Goal: Transaction & Acquisition: Purchase product/service

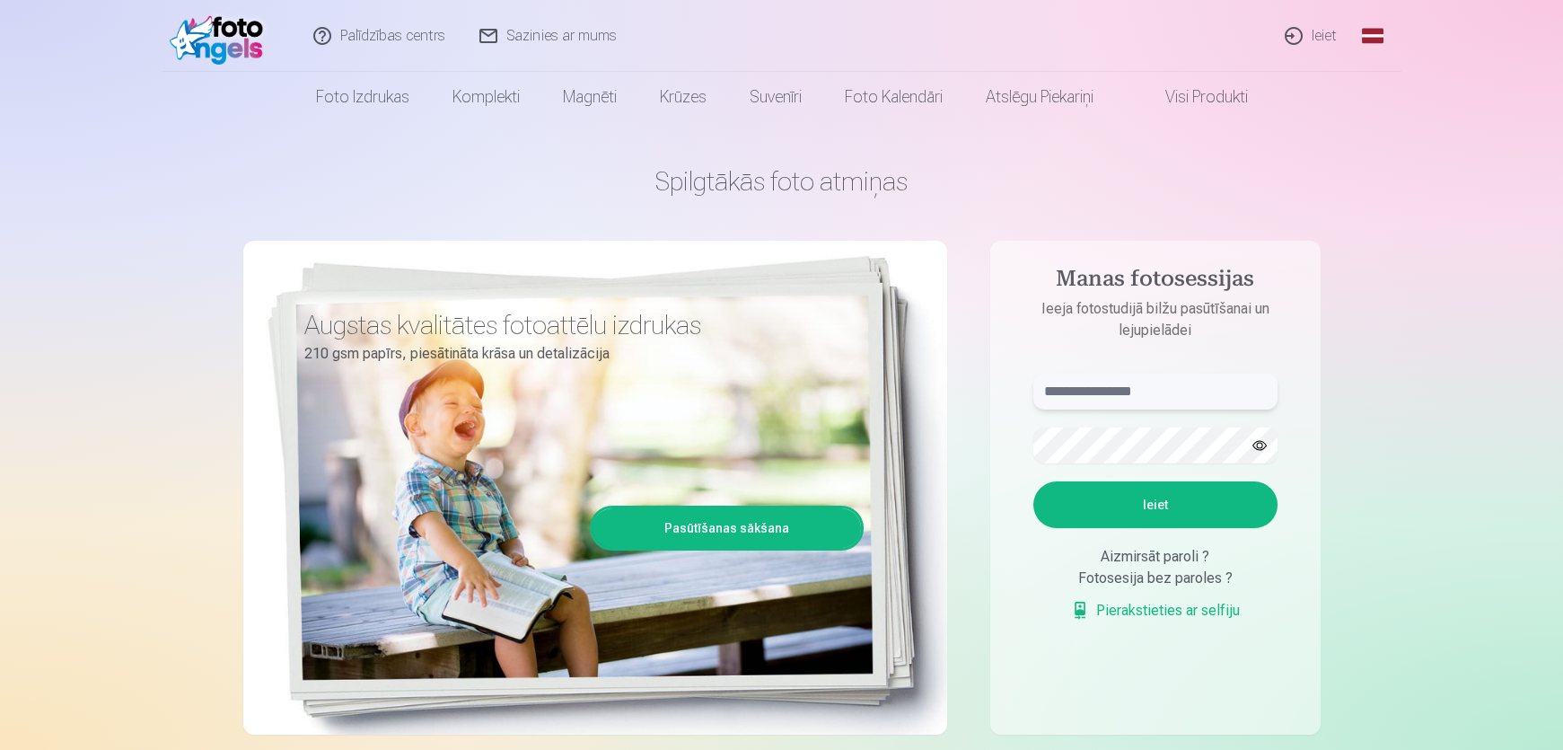
click at [1131, 386] on input "text" at bounding box center [1155, 392] width 244 height 36
type input "**********"
click at [1140, 518] on button "Ieiet" at bounding box center [1155, 504] width 244 height 47
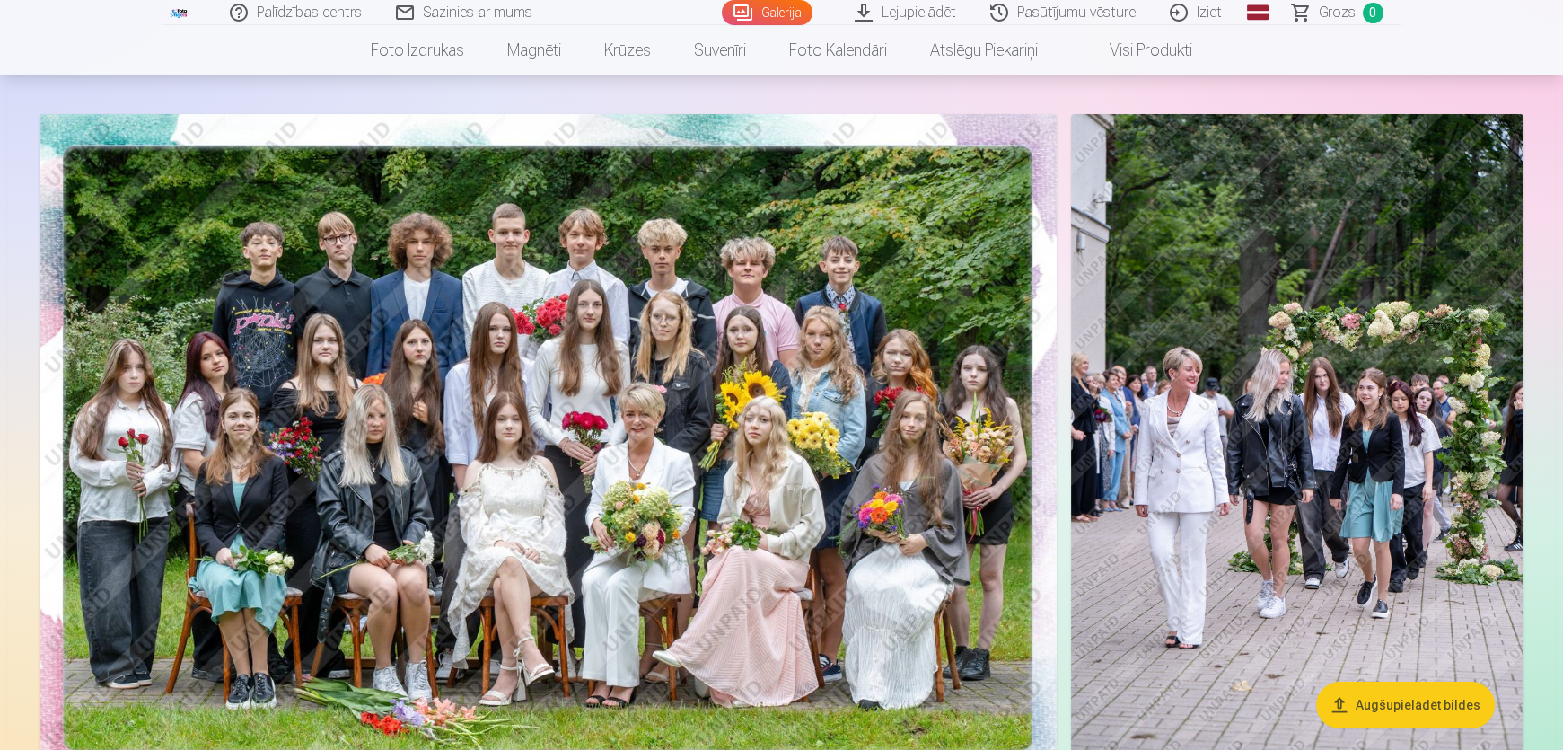
scroll to position [81, 0]
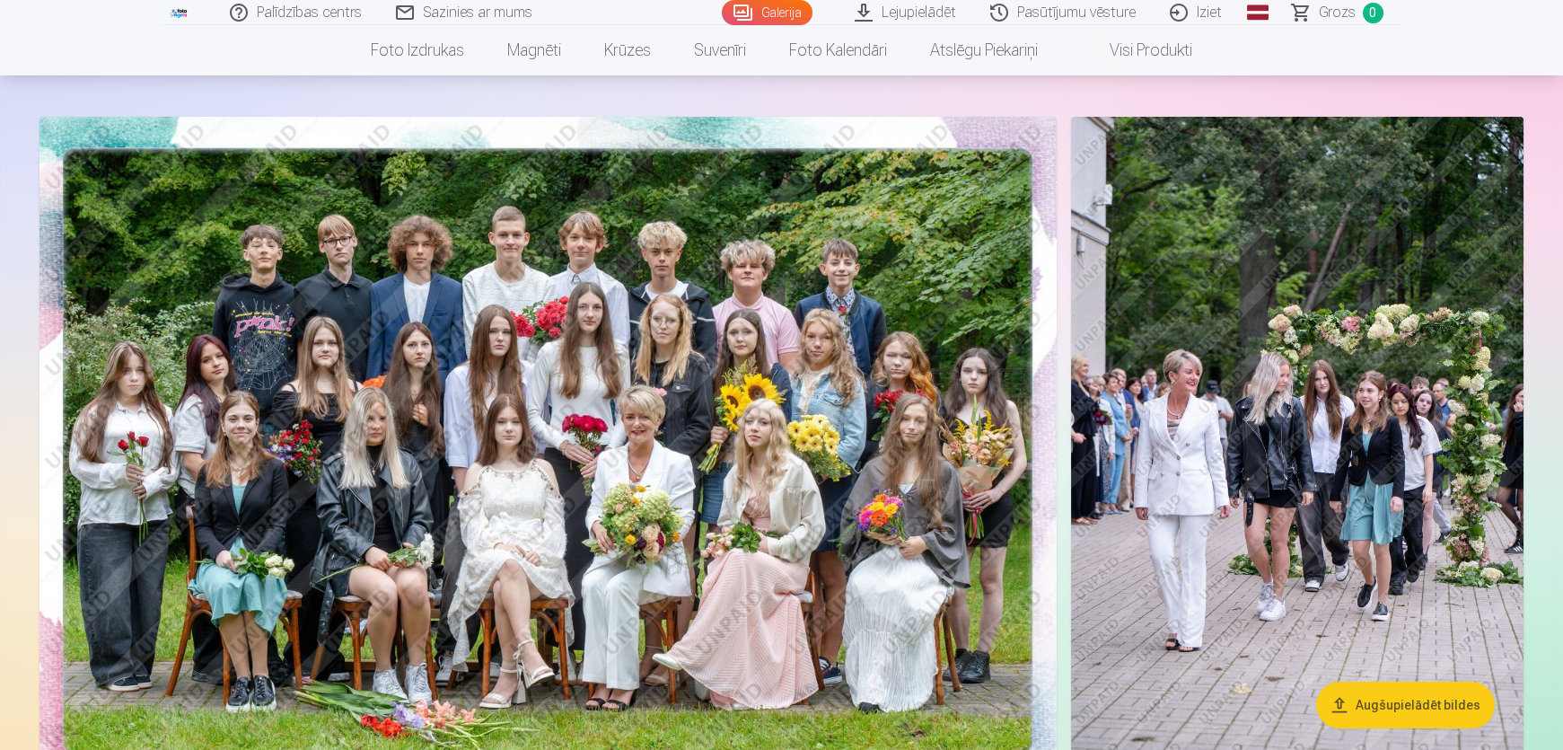
click at [1423, 542] on img at bounding box center [1297, 456] width 453 height 679
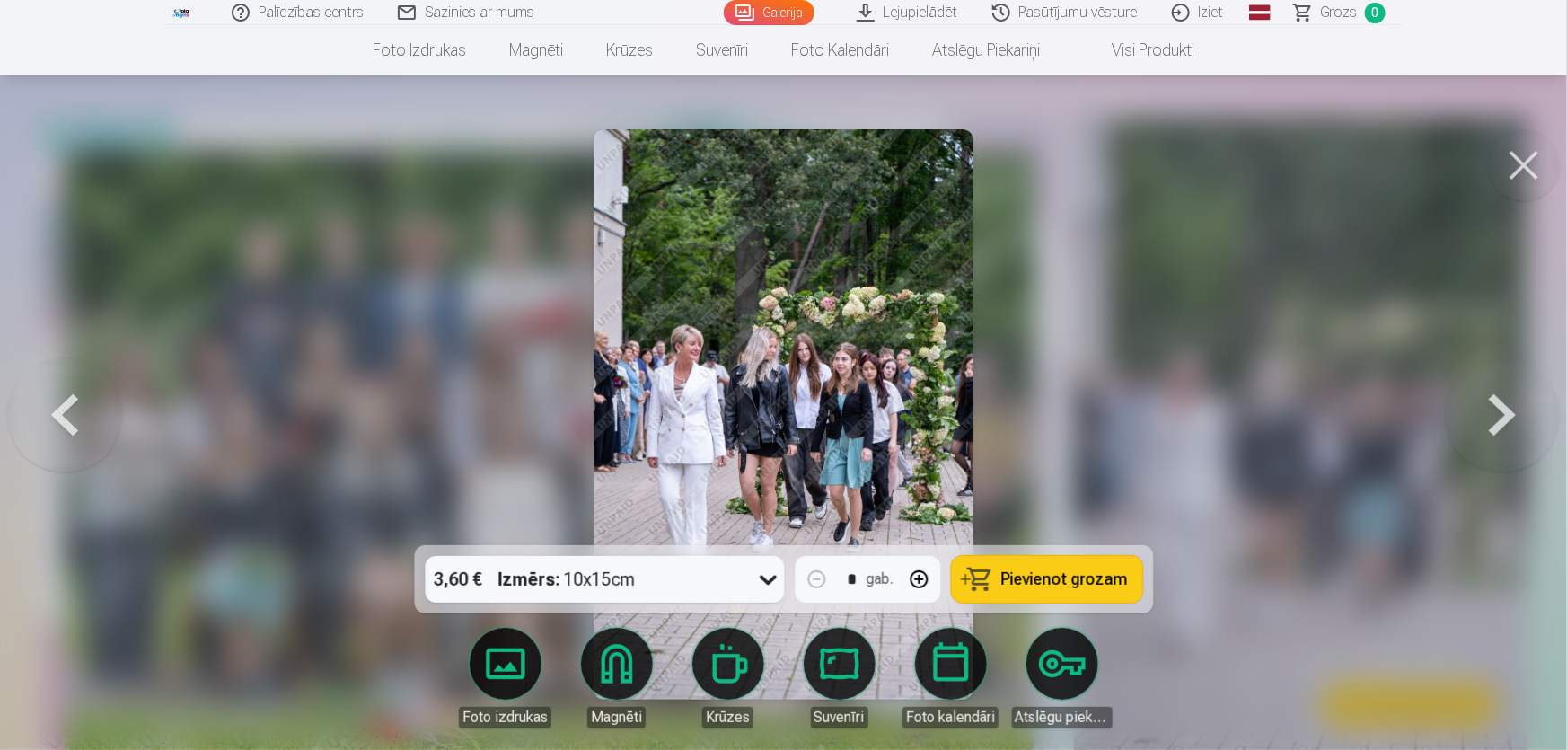
click at [1508, 167] on button at bounding box center [1524, 165] width 72 height 72
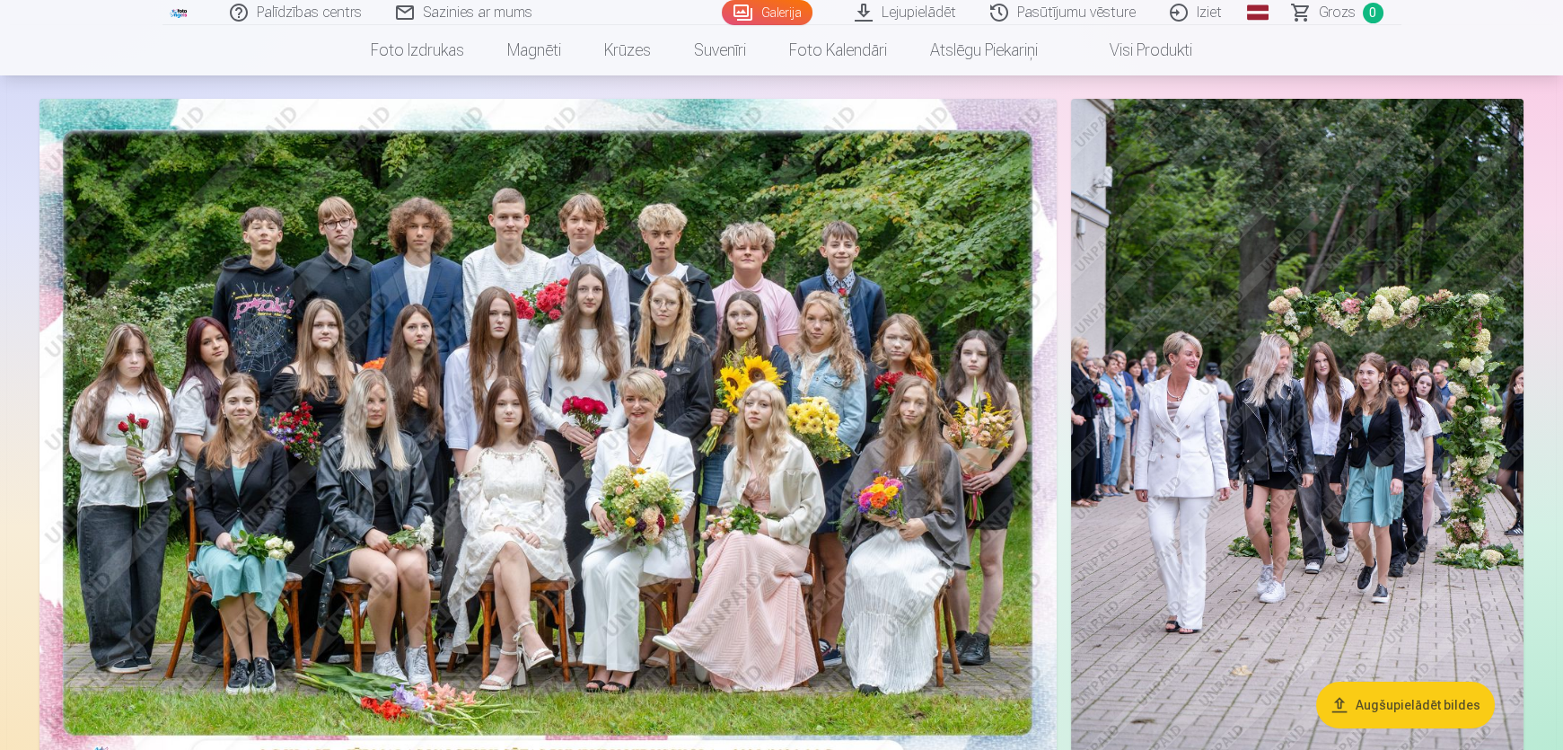
scroll to position [326, 0]
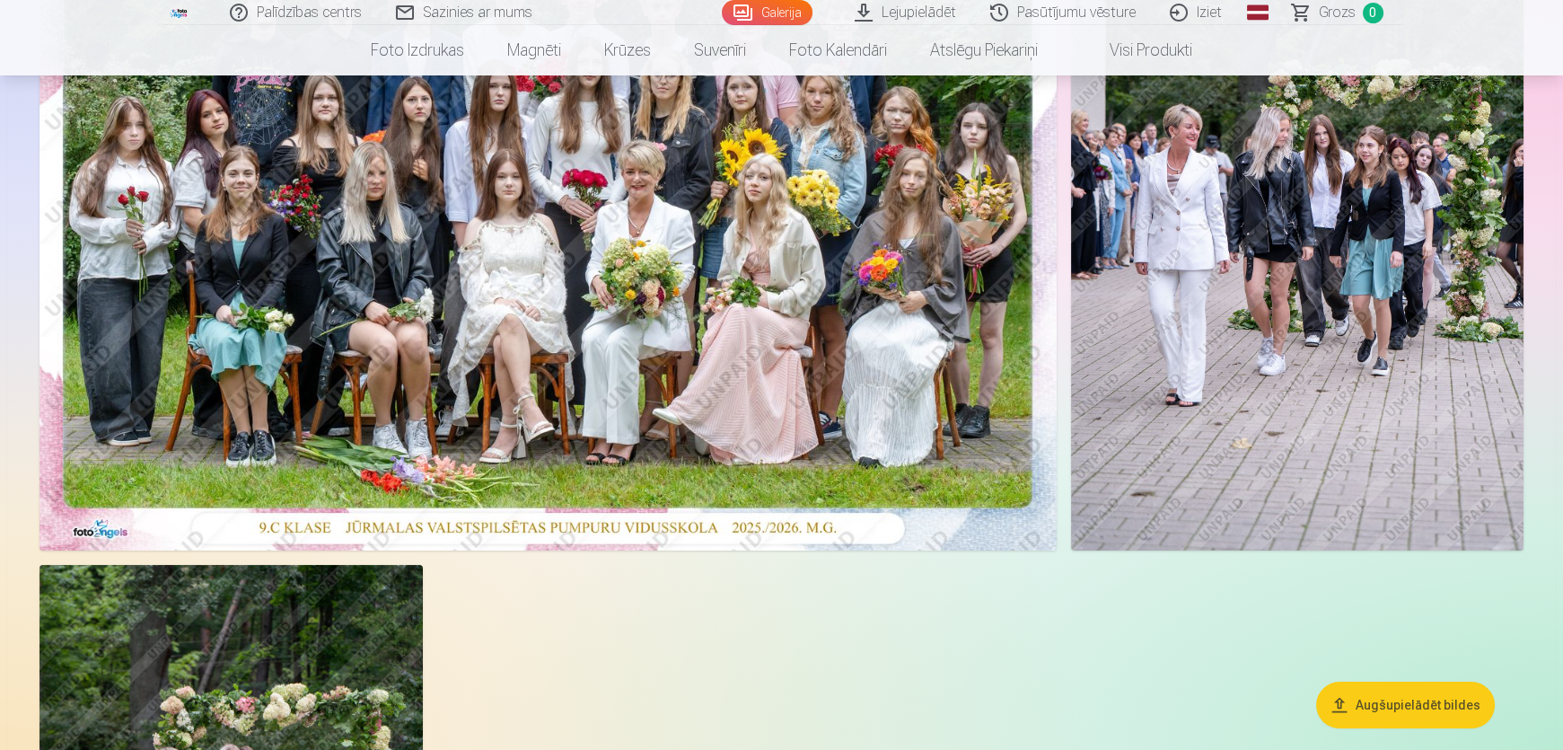
click at [704, 350] on img at bounding box center [548, 211] width 1017 height 679
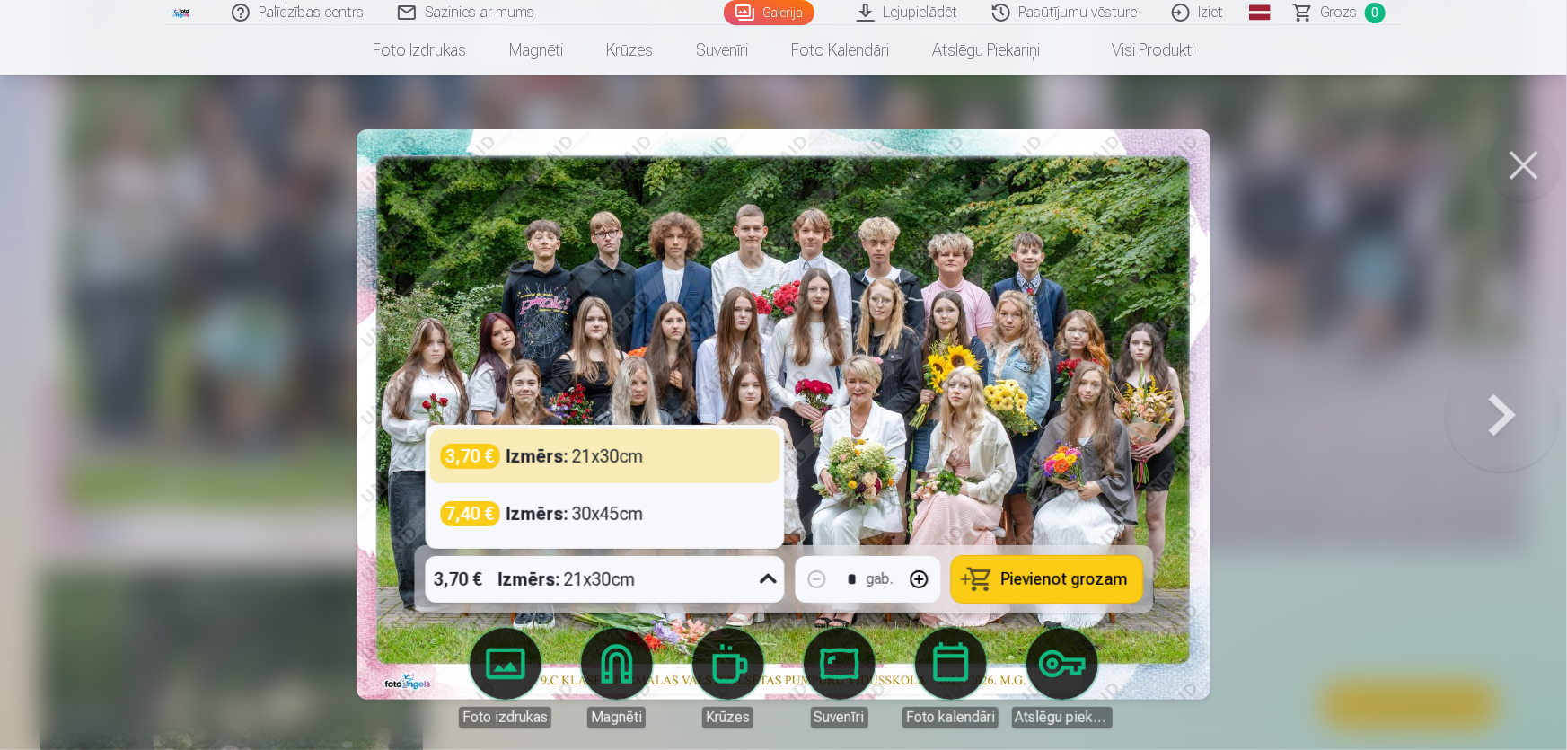
click at [763, 584] on icon at bounding box center [767, 579] width 29 height 29
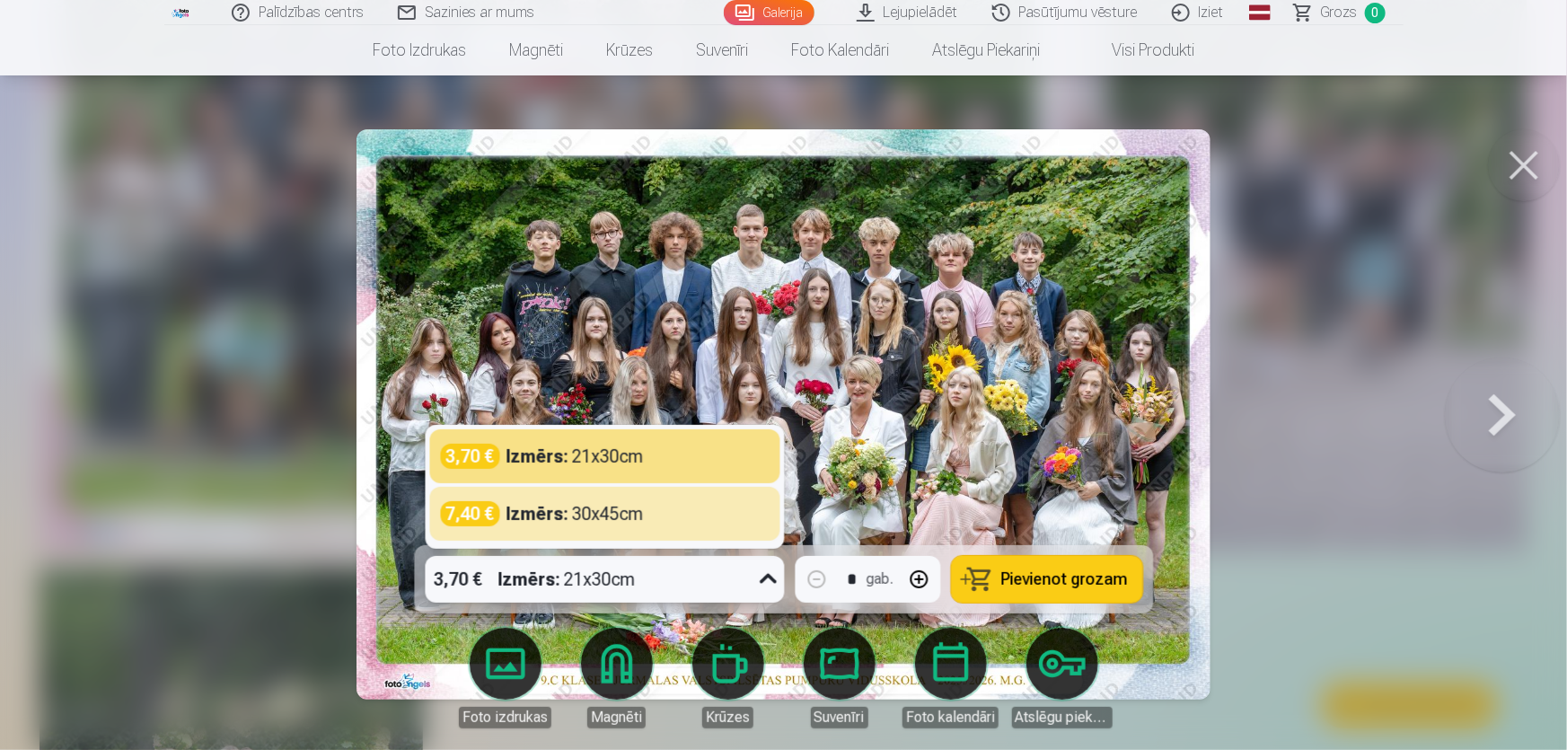
click at [894, 495] on img at bounding box center [783, 414] width 855 height 570
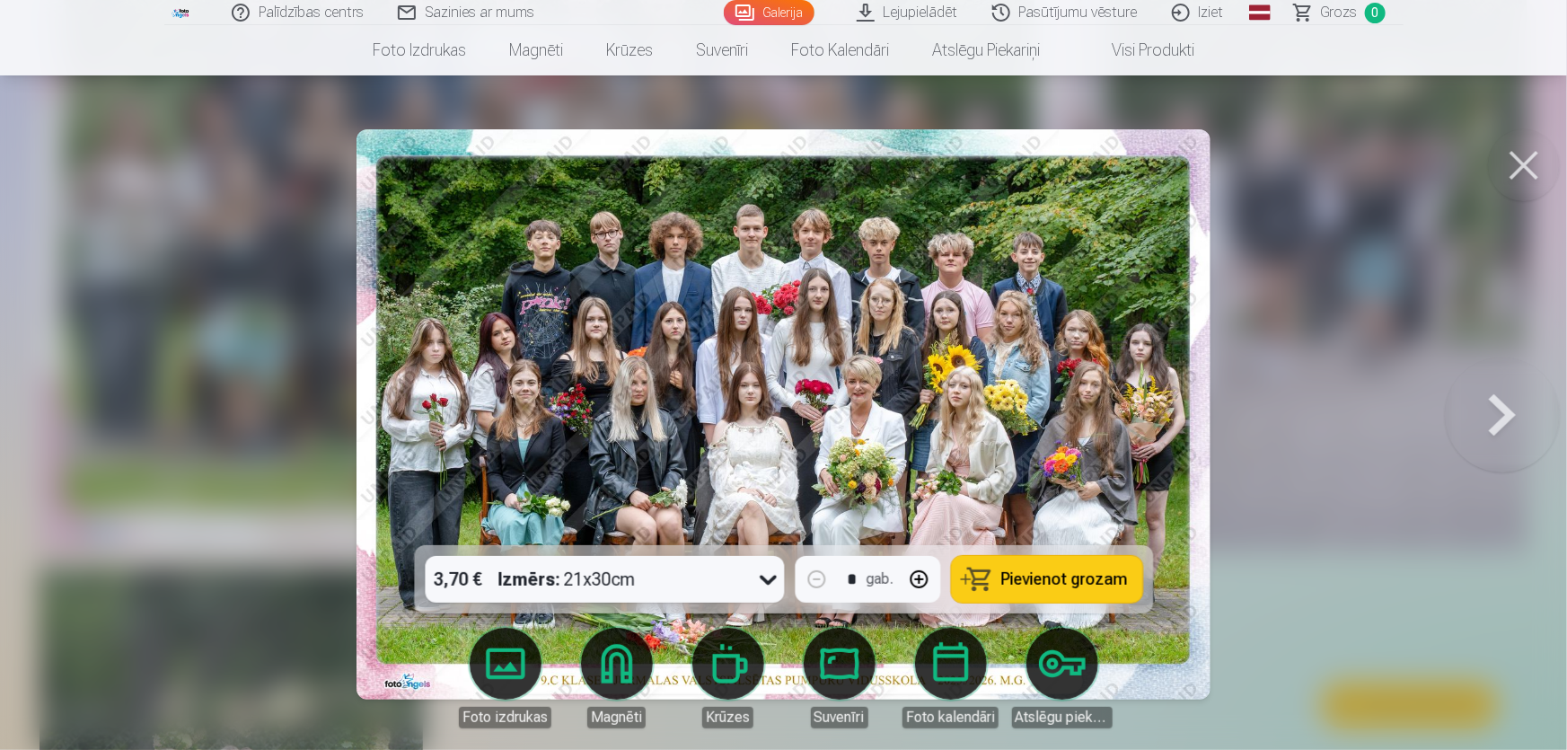
click at [1048, 566] on button "Pievienot grozam" at bounding box center [1046, 579] width 191 height 47
click at [1517, 167] on button at bounding box center [1524, 165] width 72 height 72
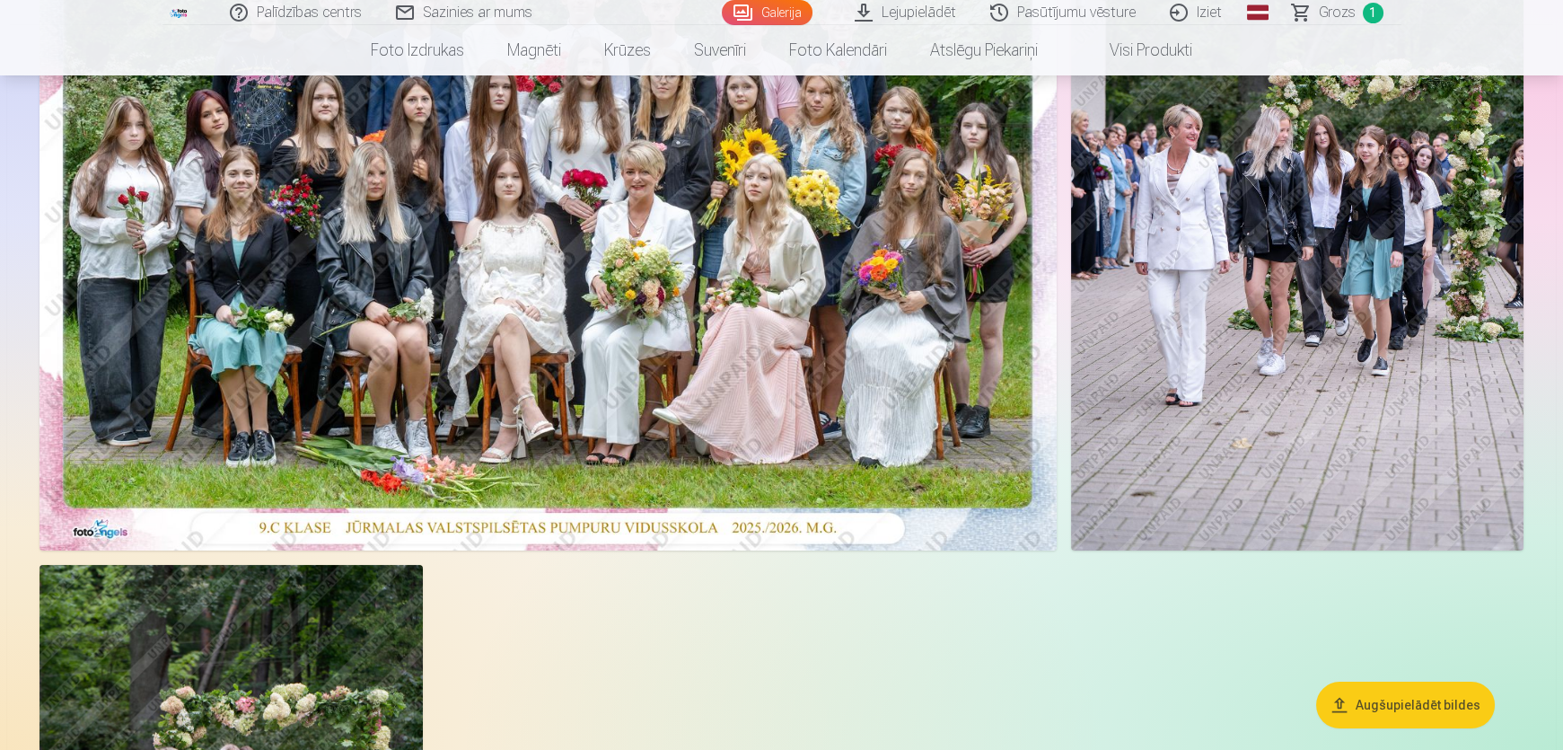
click at [1188, 398] on img at bounding box center [1297, 211] width 453 height 679
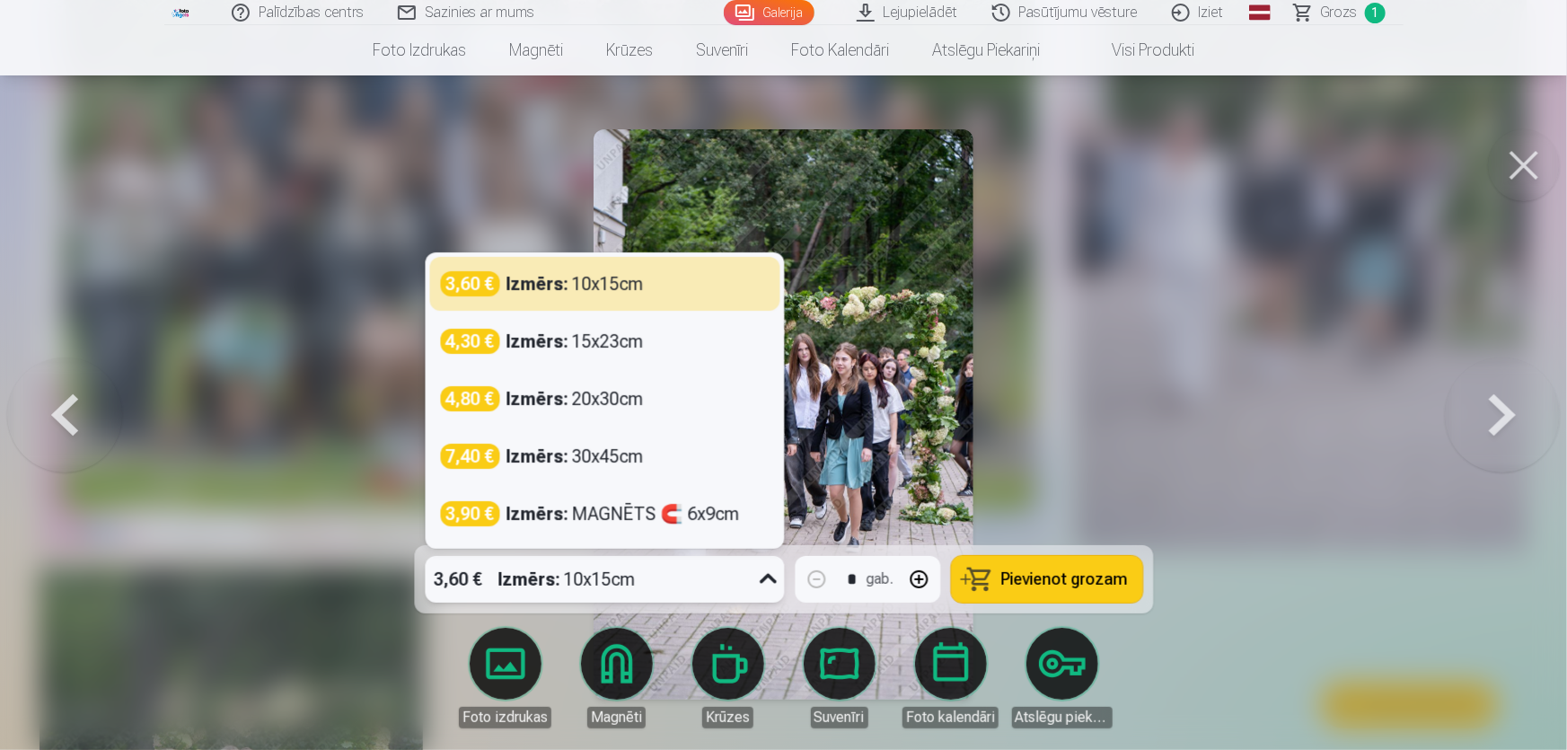
click at [753, 584] on div at bounding box center [768, 579] width 32 height 47
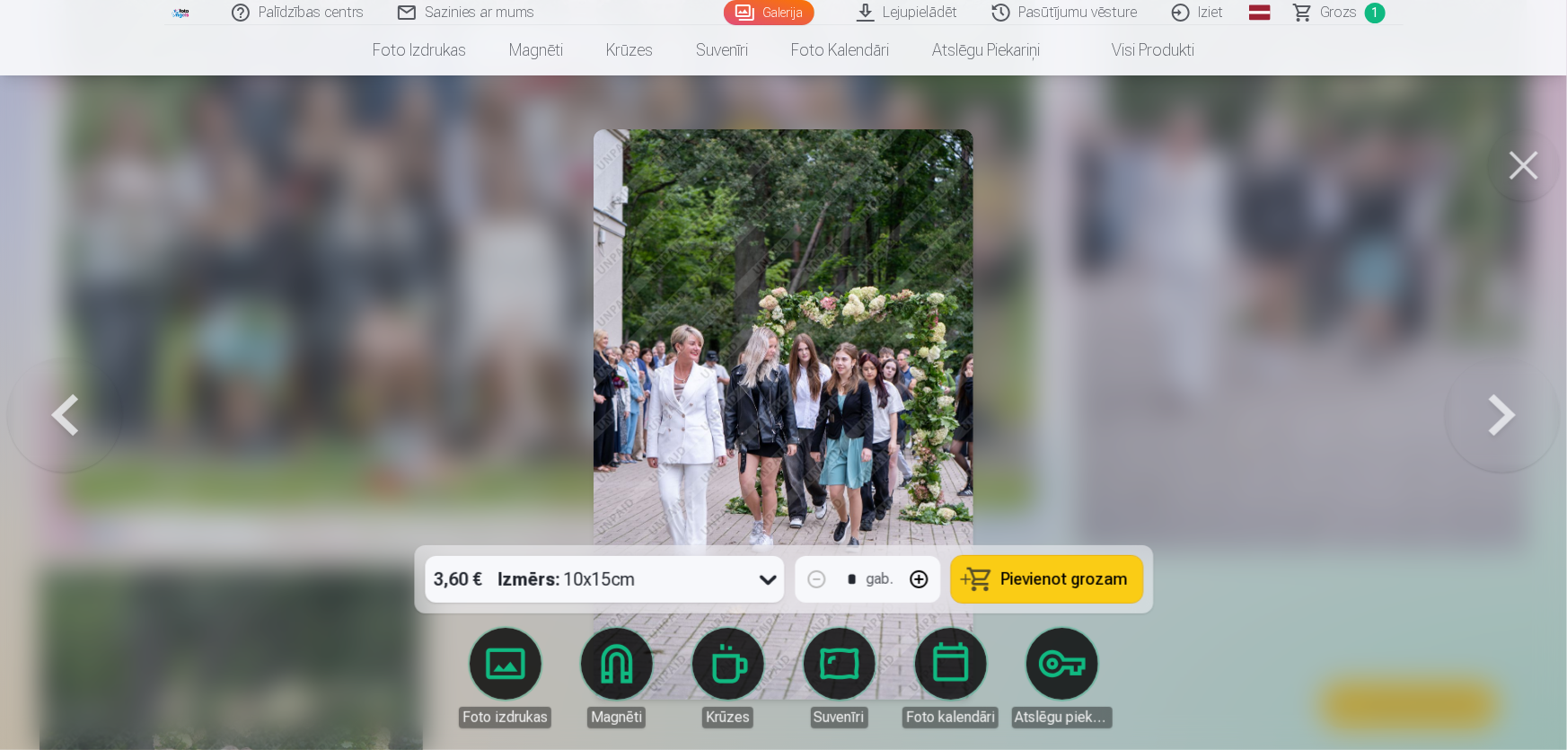
click at [1455, 407] on button at bounding box center [1502, 414] width 115 height 225
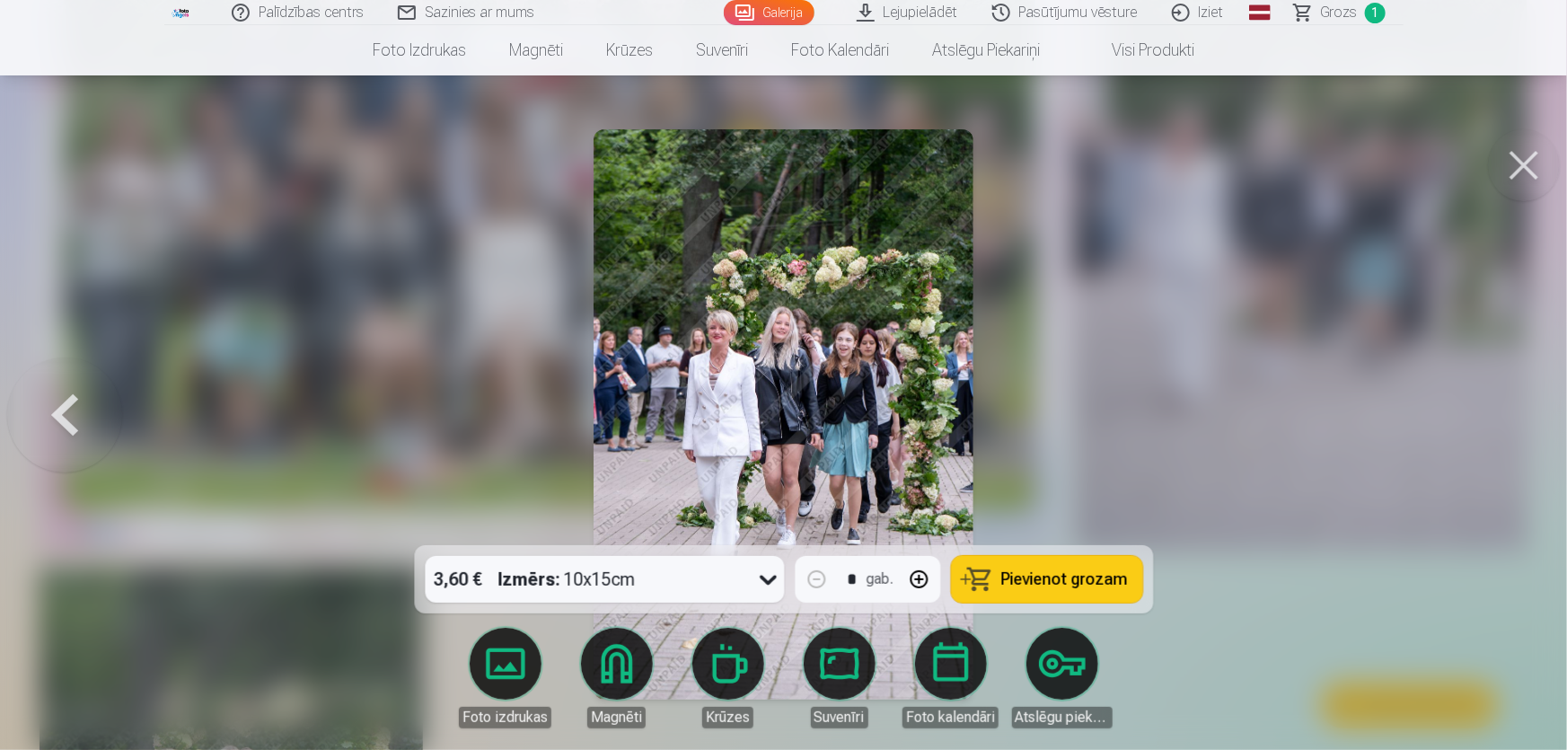
click at [74, 409] on button at bounding box center [64, 414] width 115 height 225
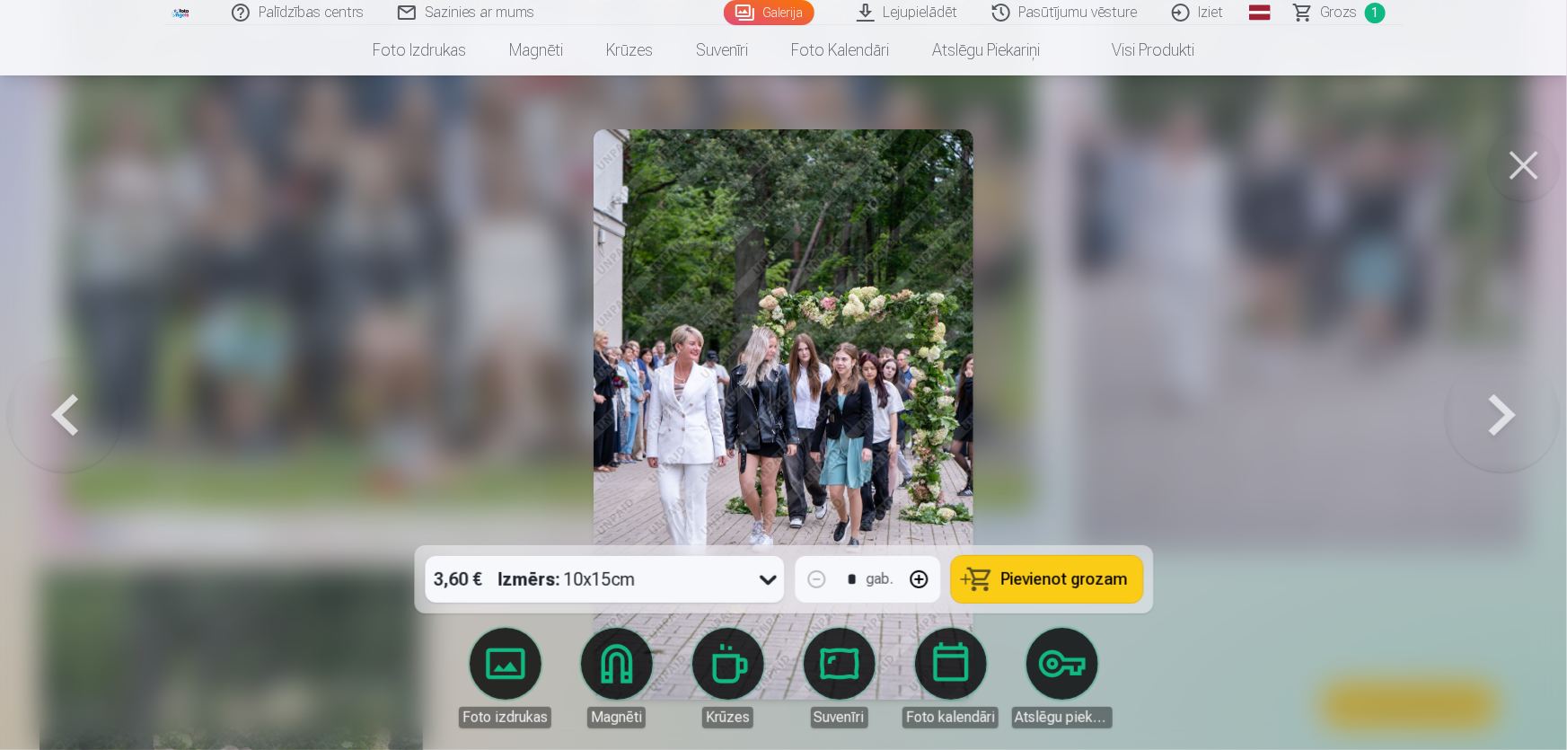
click at [1502, 427] on button at bounding box center [1502, 414] width 115 height 225
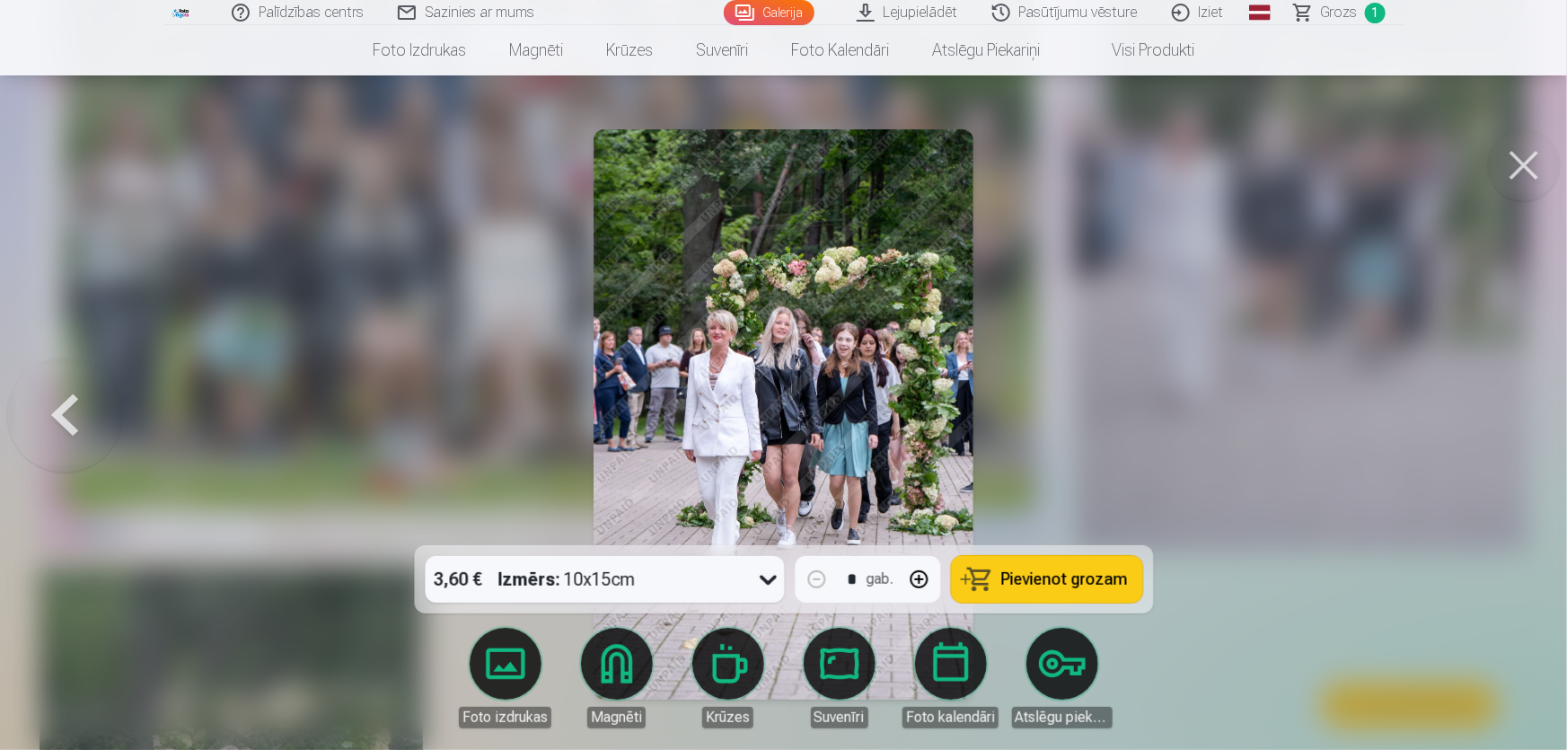
click at [57, 407] on button at bounding box center [64, 414] width 115 height 225
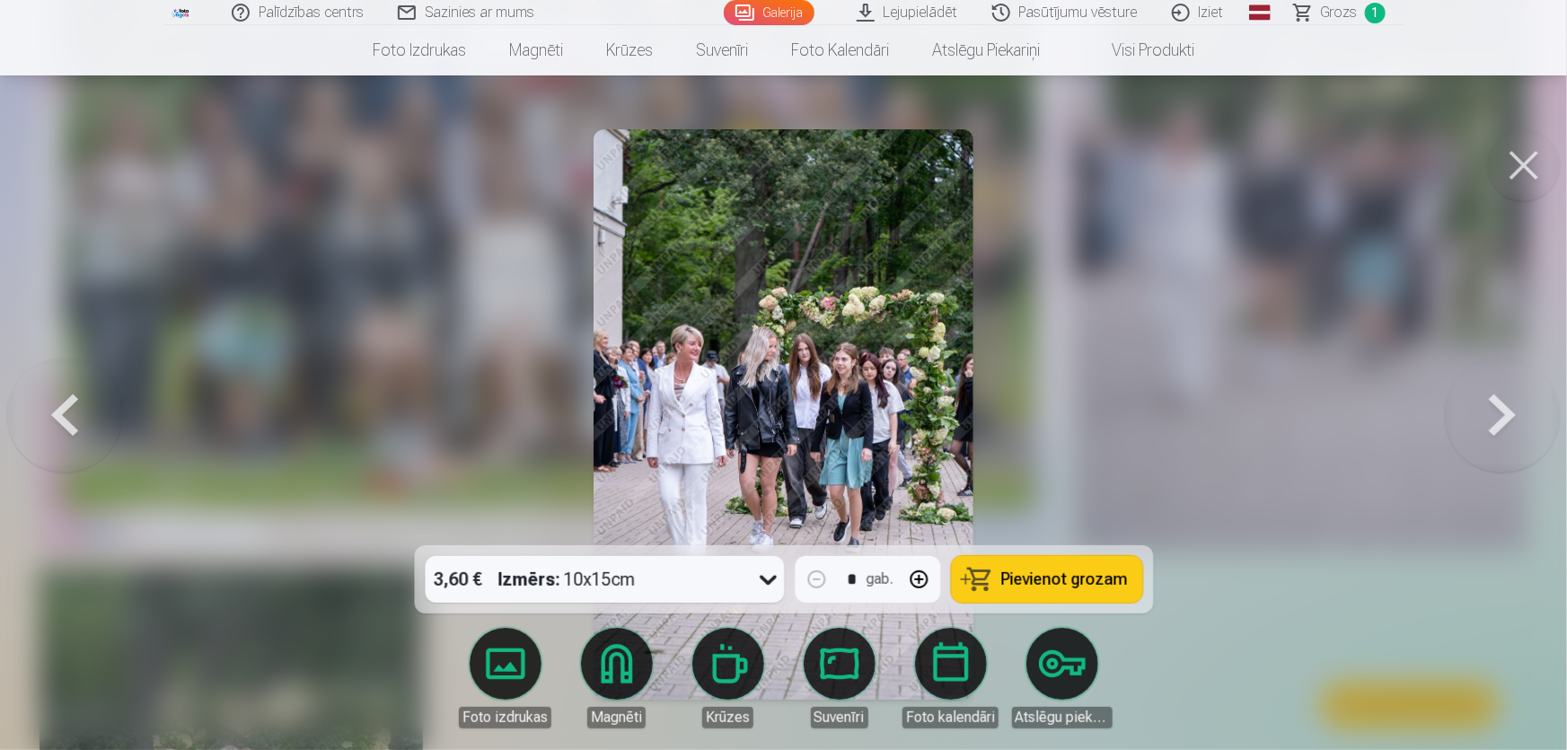
click at [1492, 420] on button at bounding box center [1502, 414] width 115 height 225
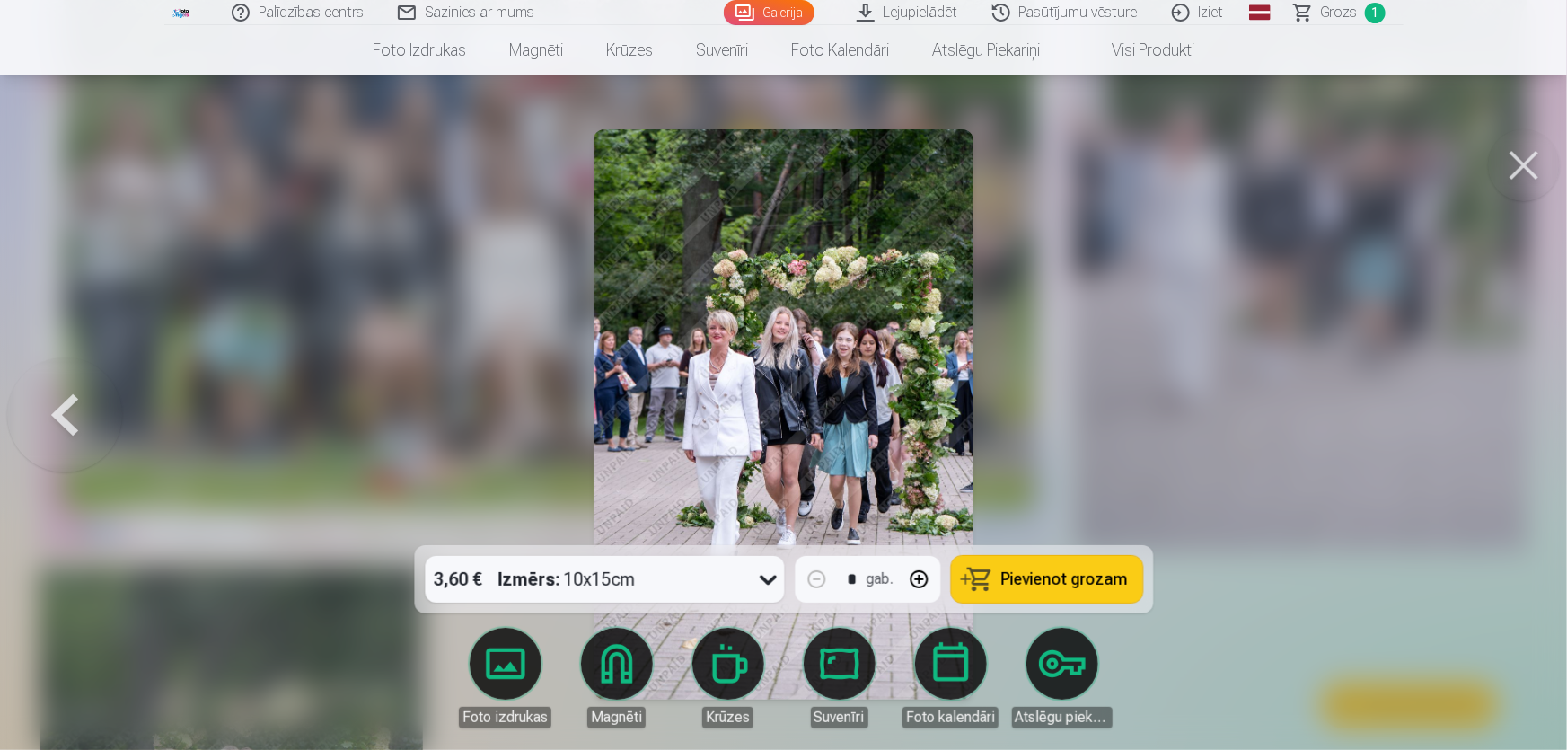
click at [81, 435] on button at bounding box center [64, 414] width 115 height 225
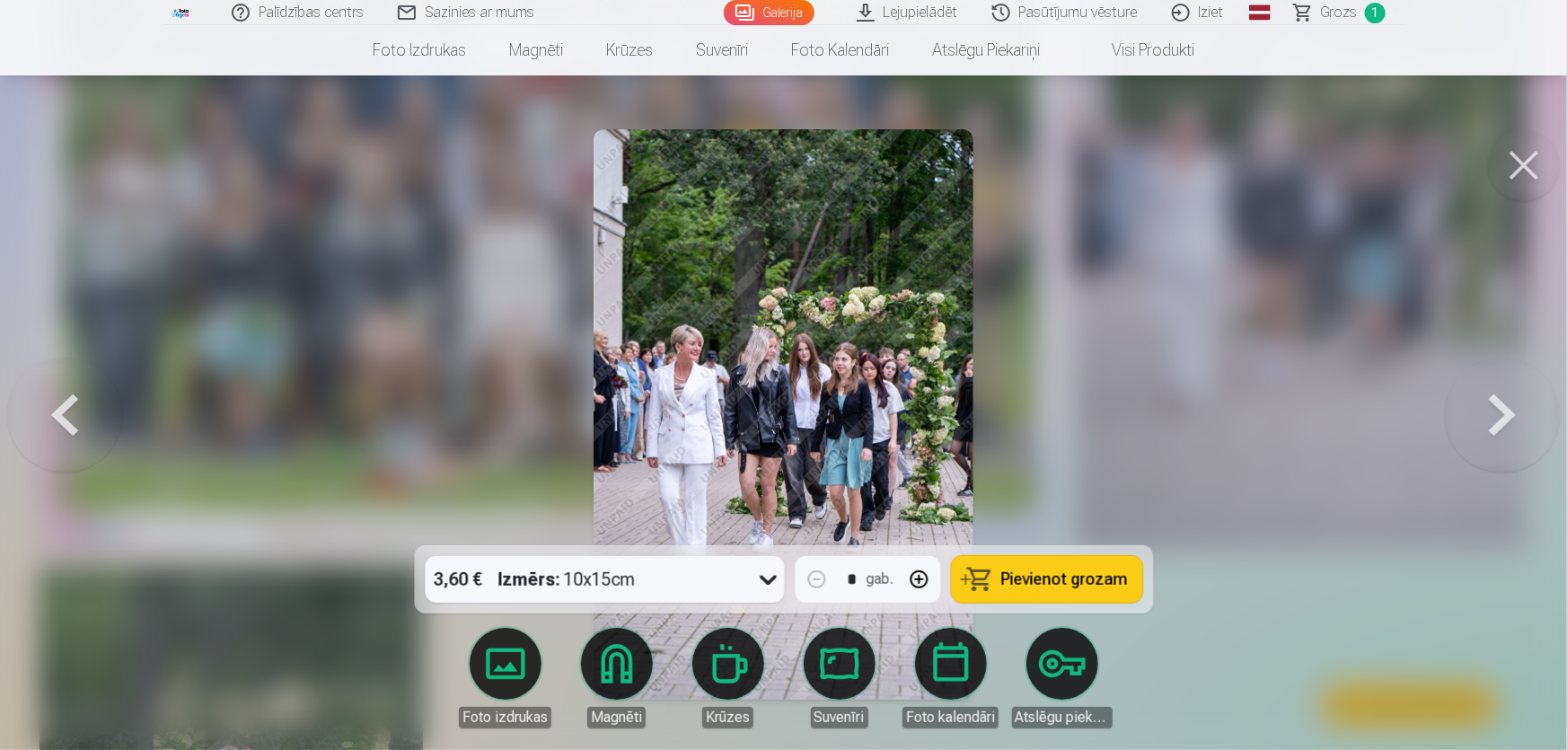
click at [1533, 166] on button at bounding box center [1524, 165] width 72 height 72
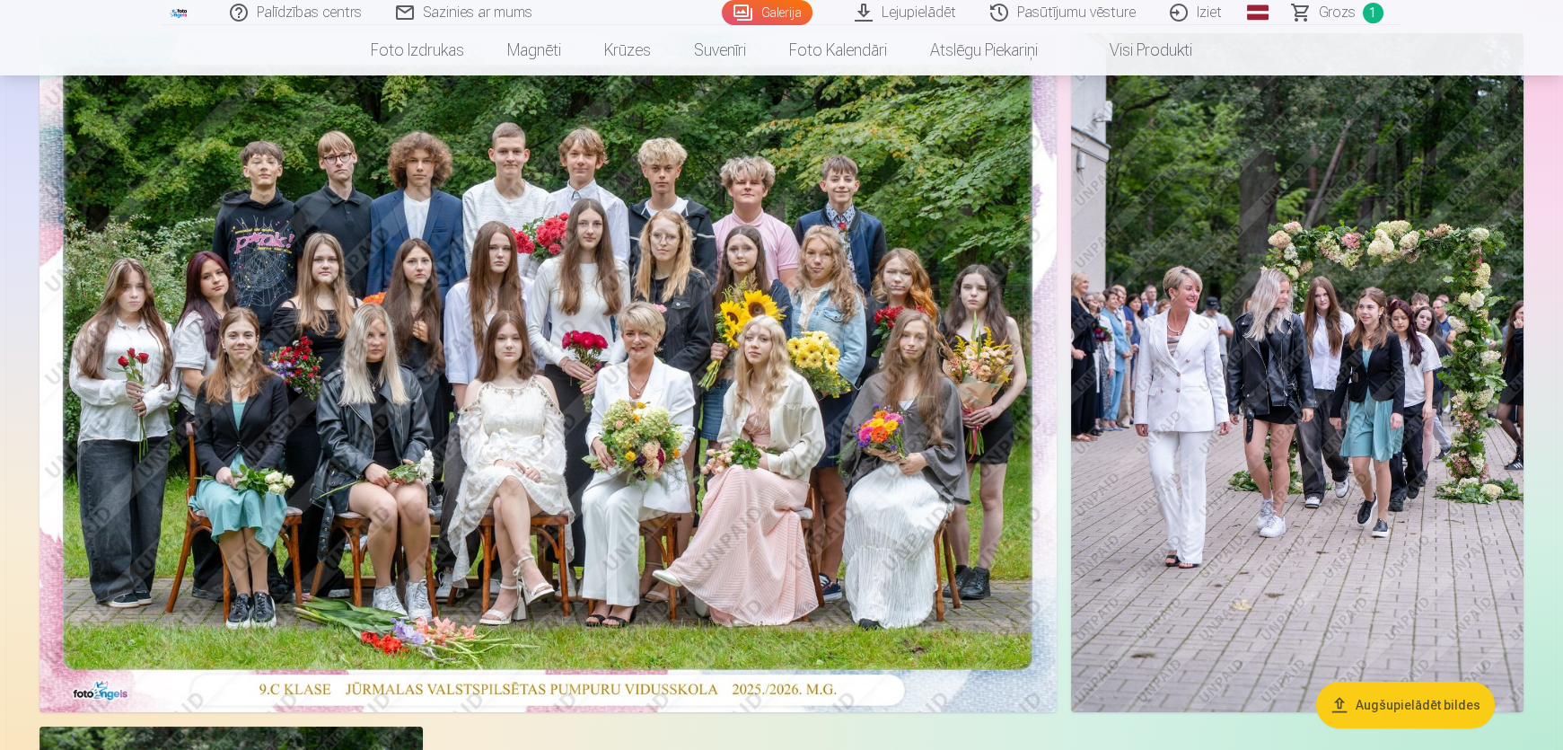
scroll to position [163, 0]
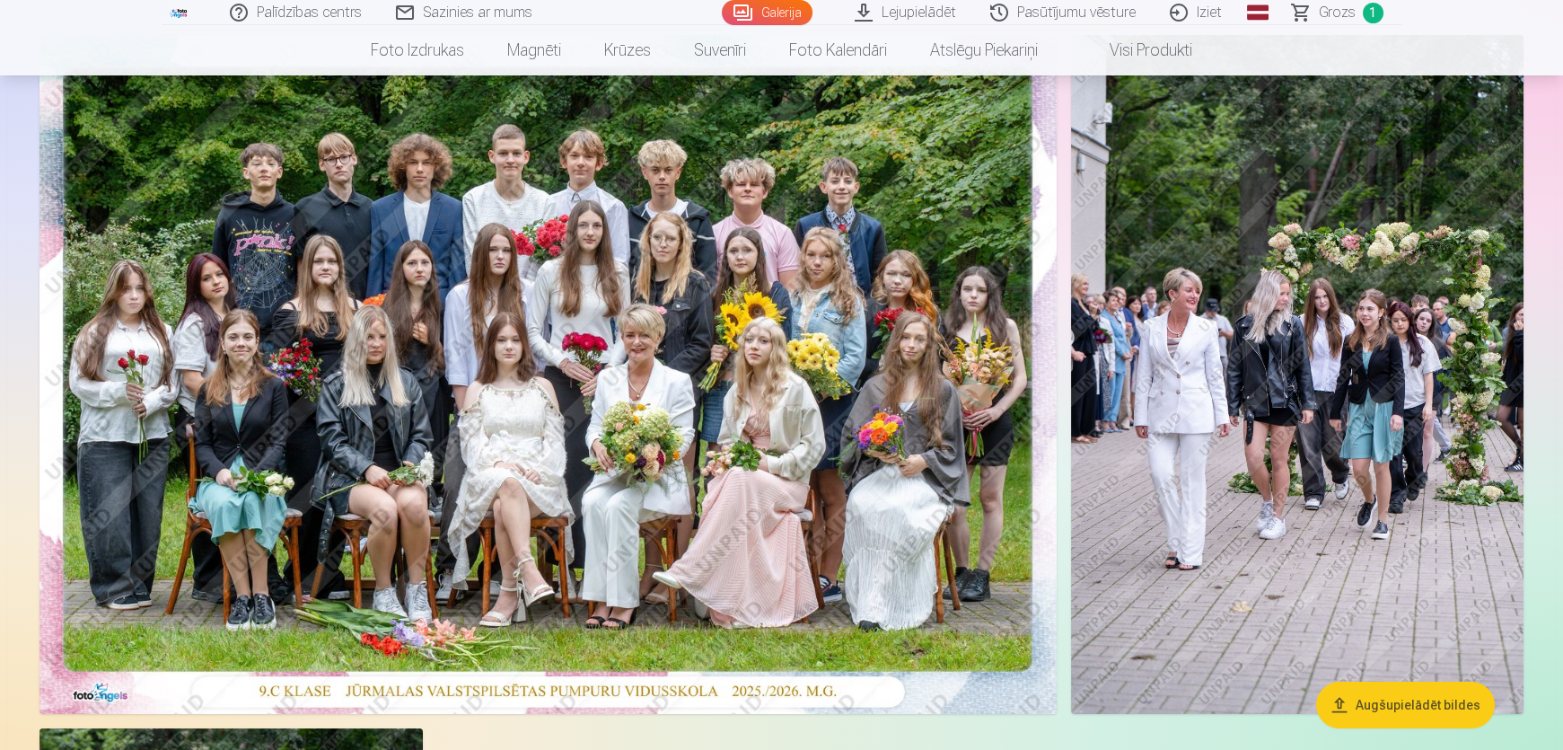
click at [1295, 434] on img at bounding box center [1297, 374] width 453 height 679
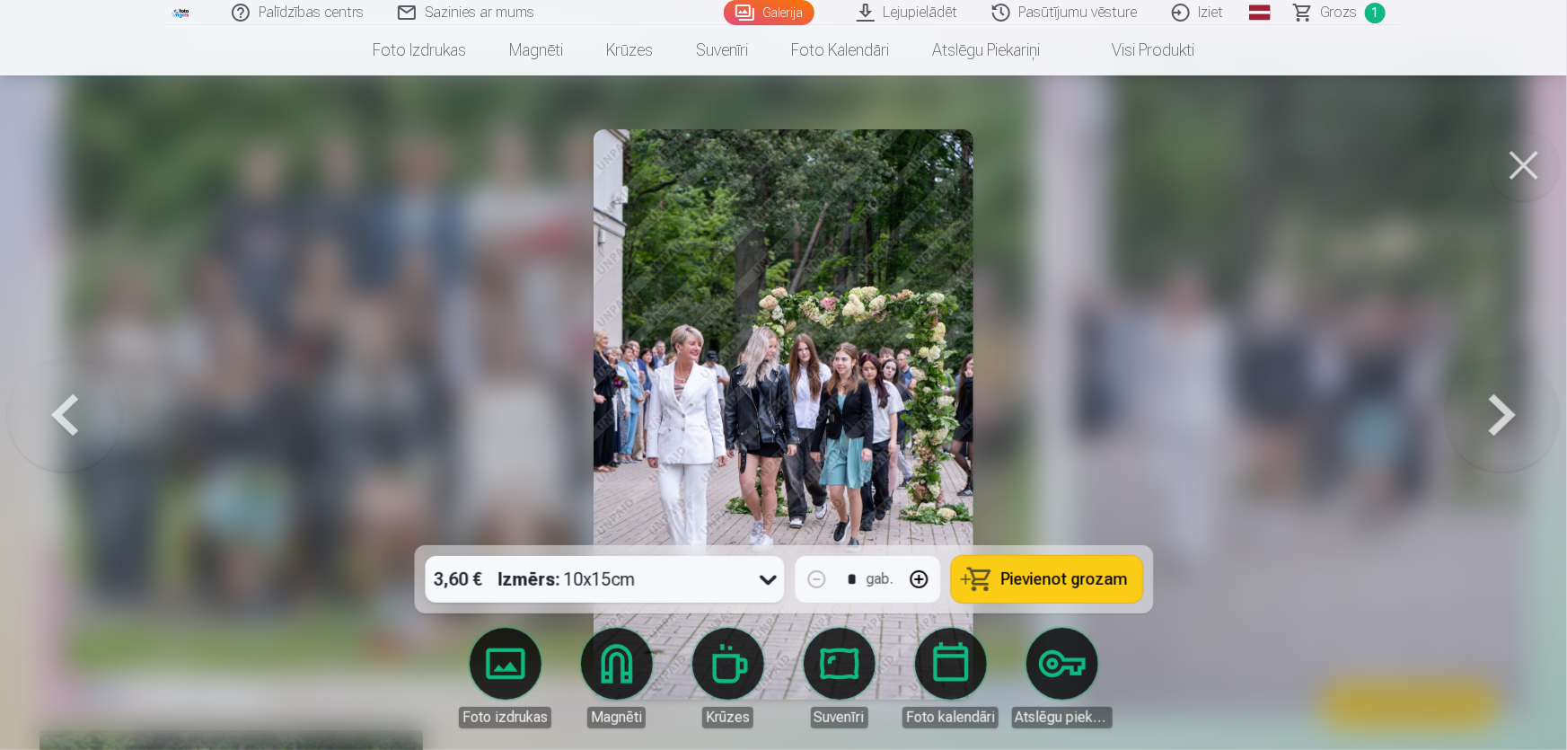
click at [1533, 177] on button at bounding box center [1524, 165] width 72 height 72
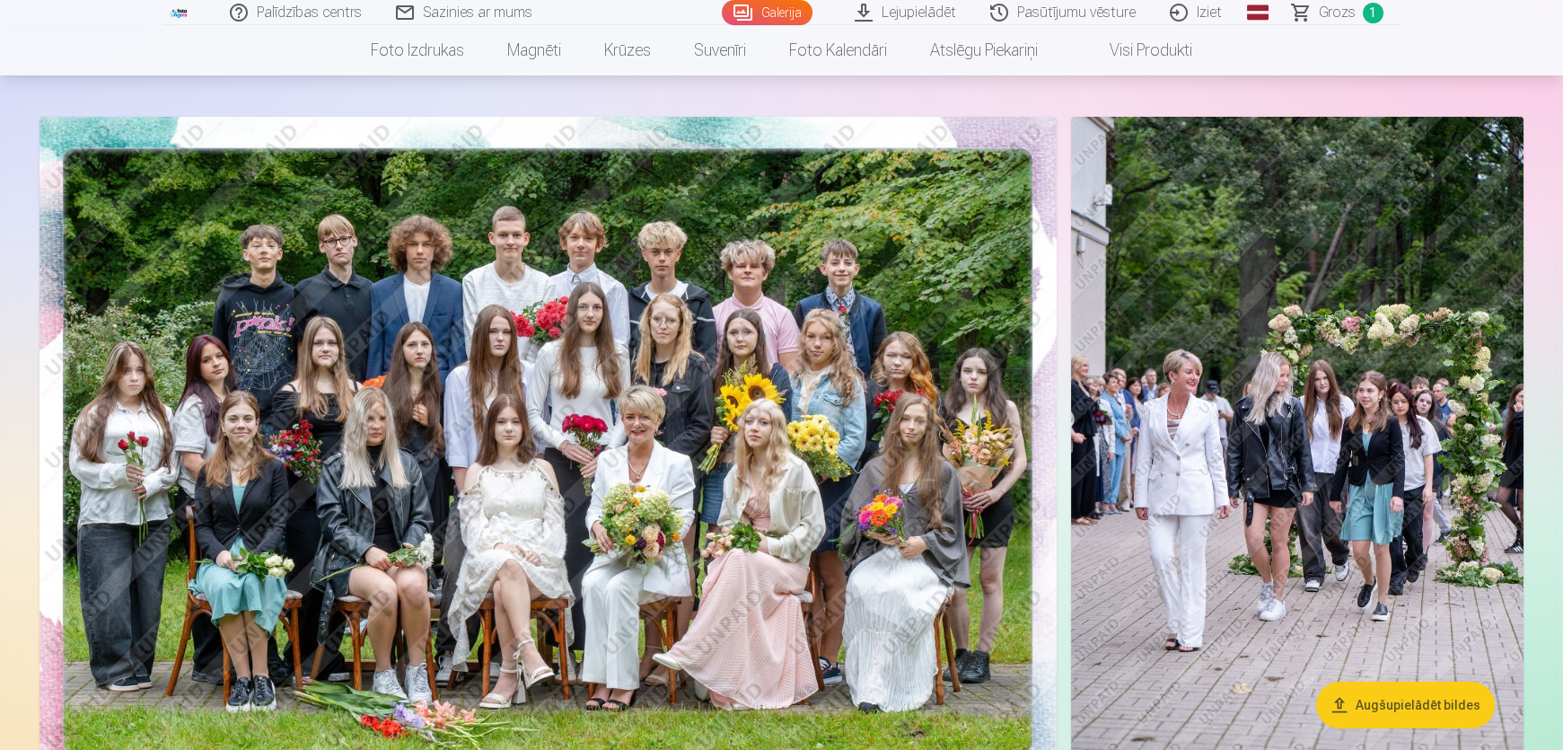
scroll to position [163, 0]
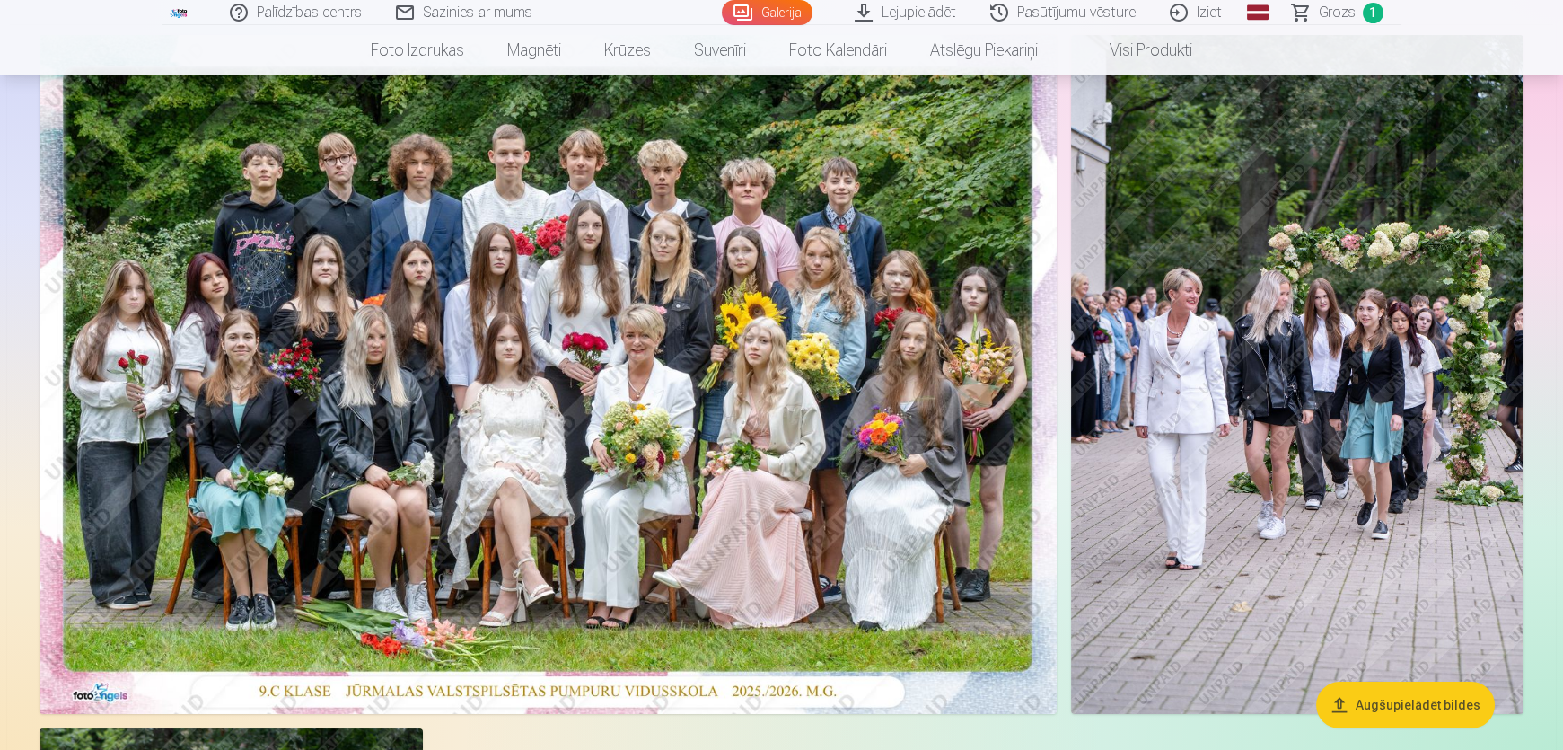
click at [1329, 9] on span "Grozs" at bounding box center [1337, 13] width 37 height 22
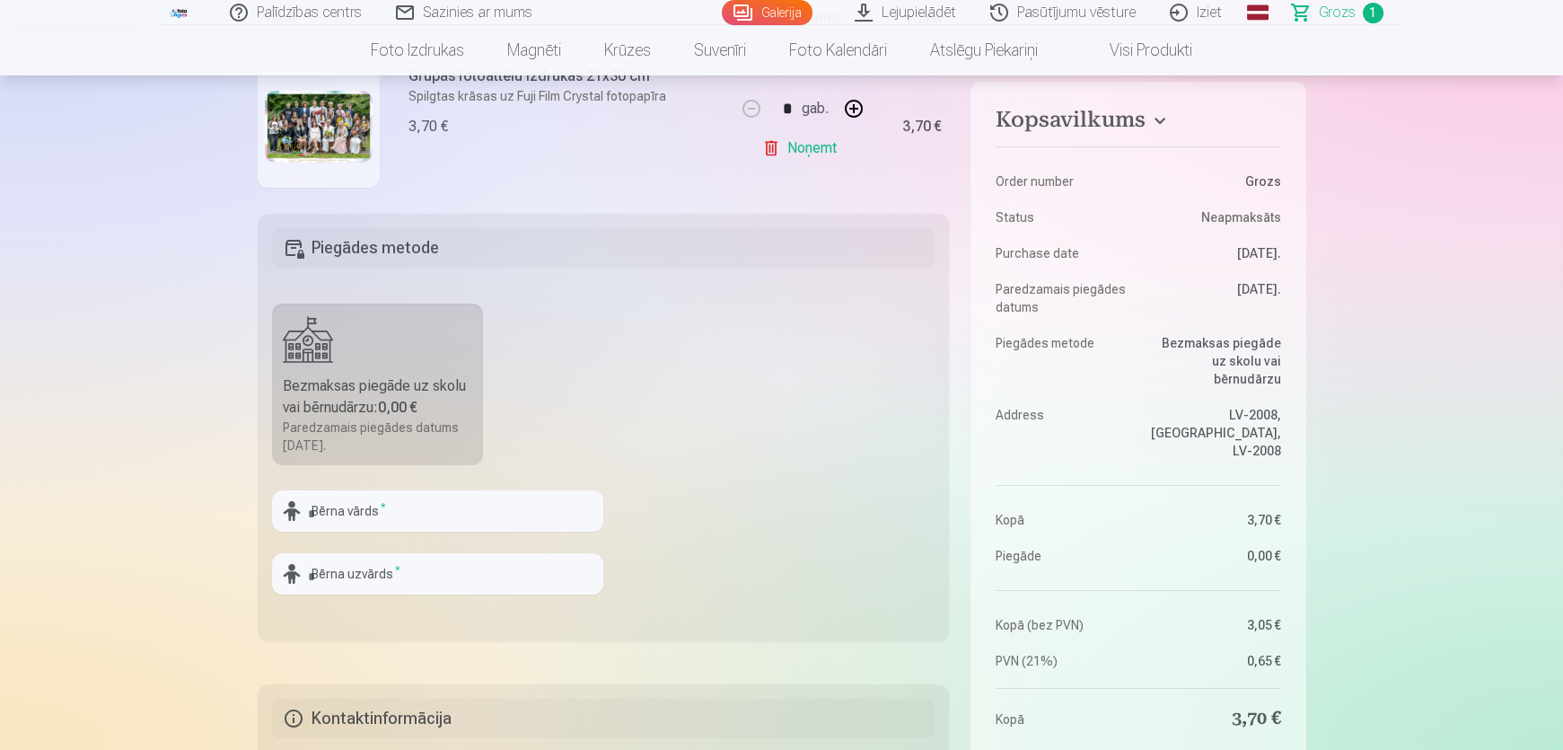
scroll to position [489, 0]
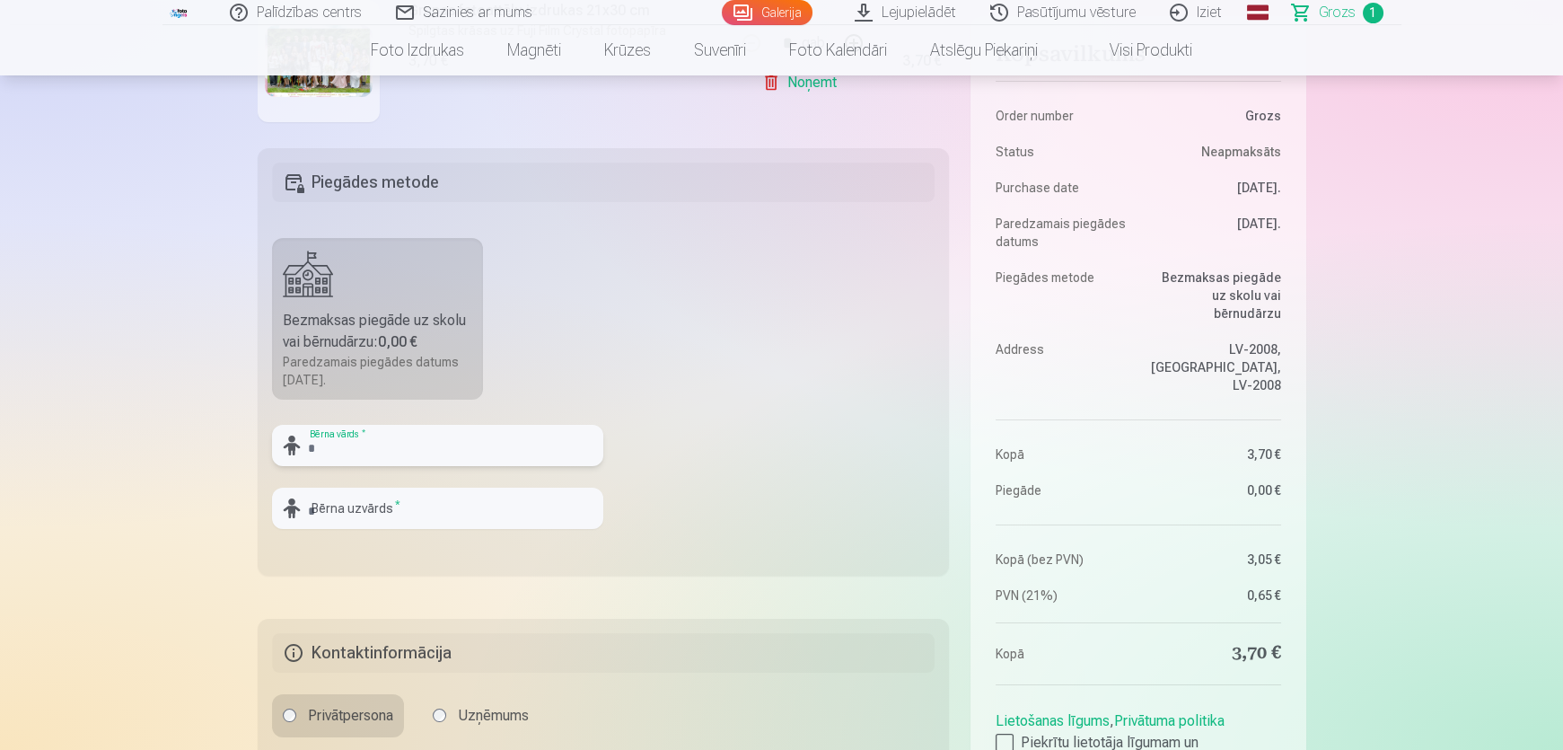
click at [348, 448] on input "text" at bounding box center [437, 445] width 331 height 41
type input "****"
click at [369, 514] on input "text" at bounding box center [437, 508] width 331 height 41
type input "******"
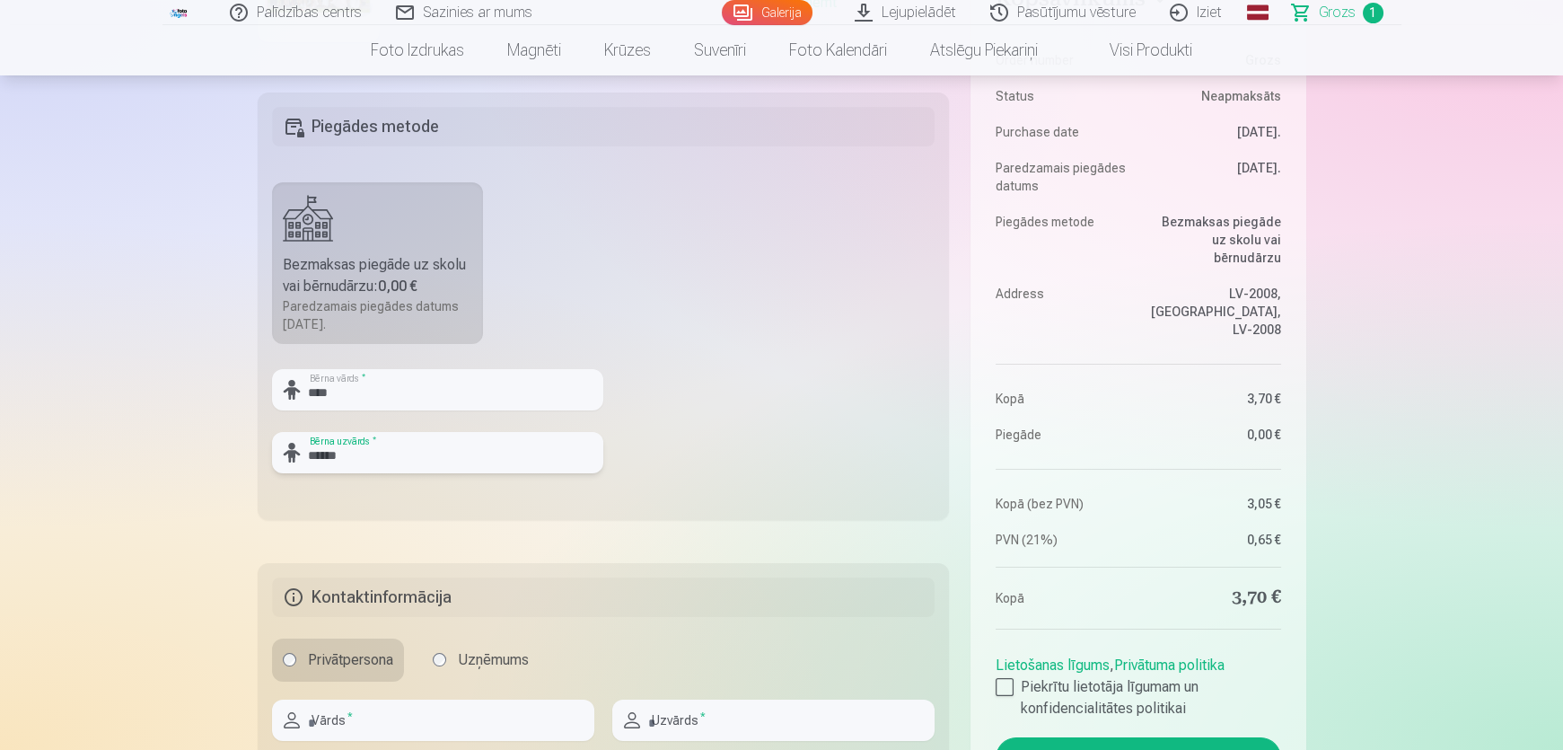
scroll to position [734, 0]
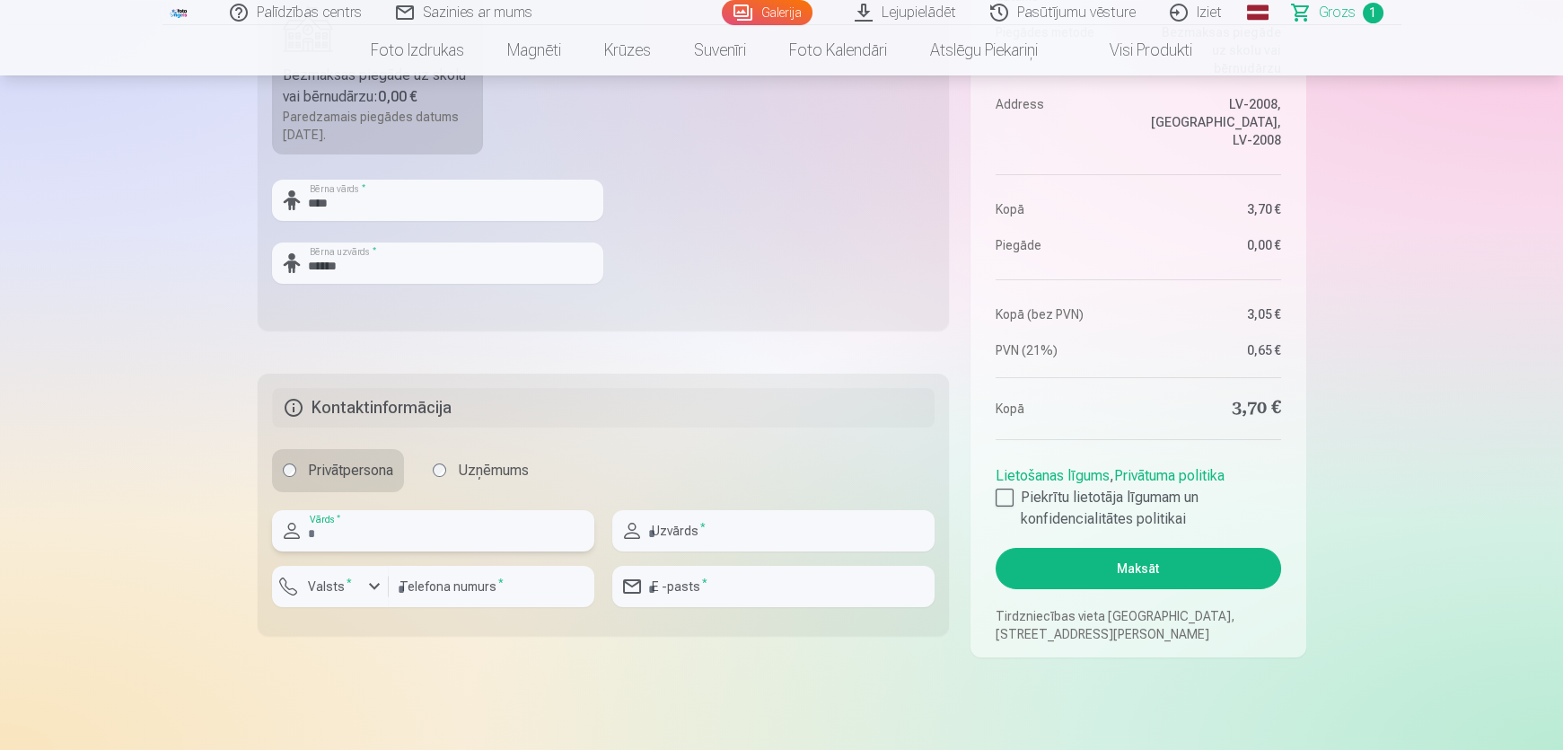
click at [384, 531] on input "text" at bounding box center [433, 530] width 322 height 41
type input "*******"
click at [359, 584] on div "button" at bounding box center [335, 589] width 54 height 18
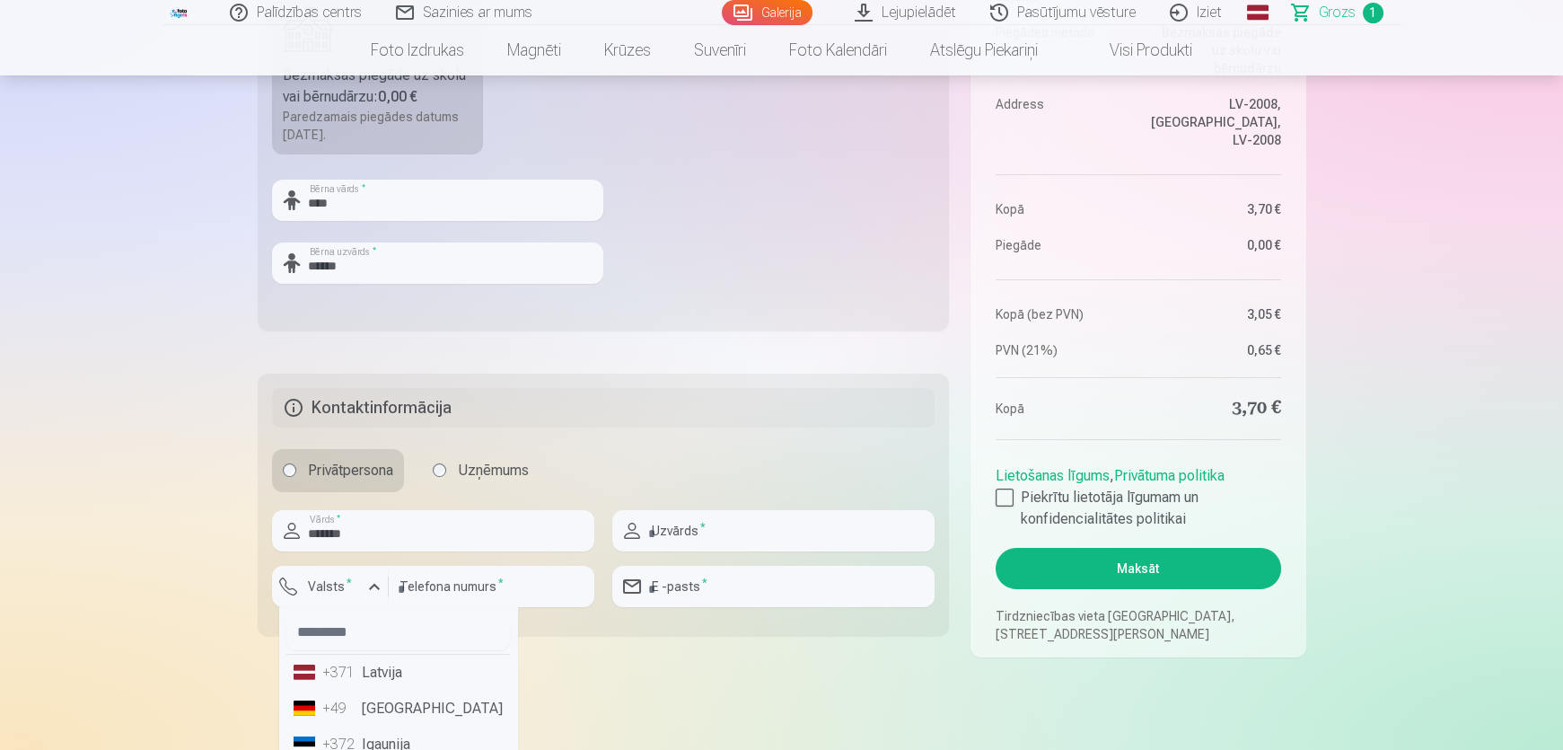
click at [341, 673] on div "+371" at bounding box center [340, 673] width 36 height 22
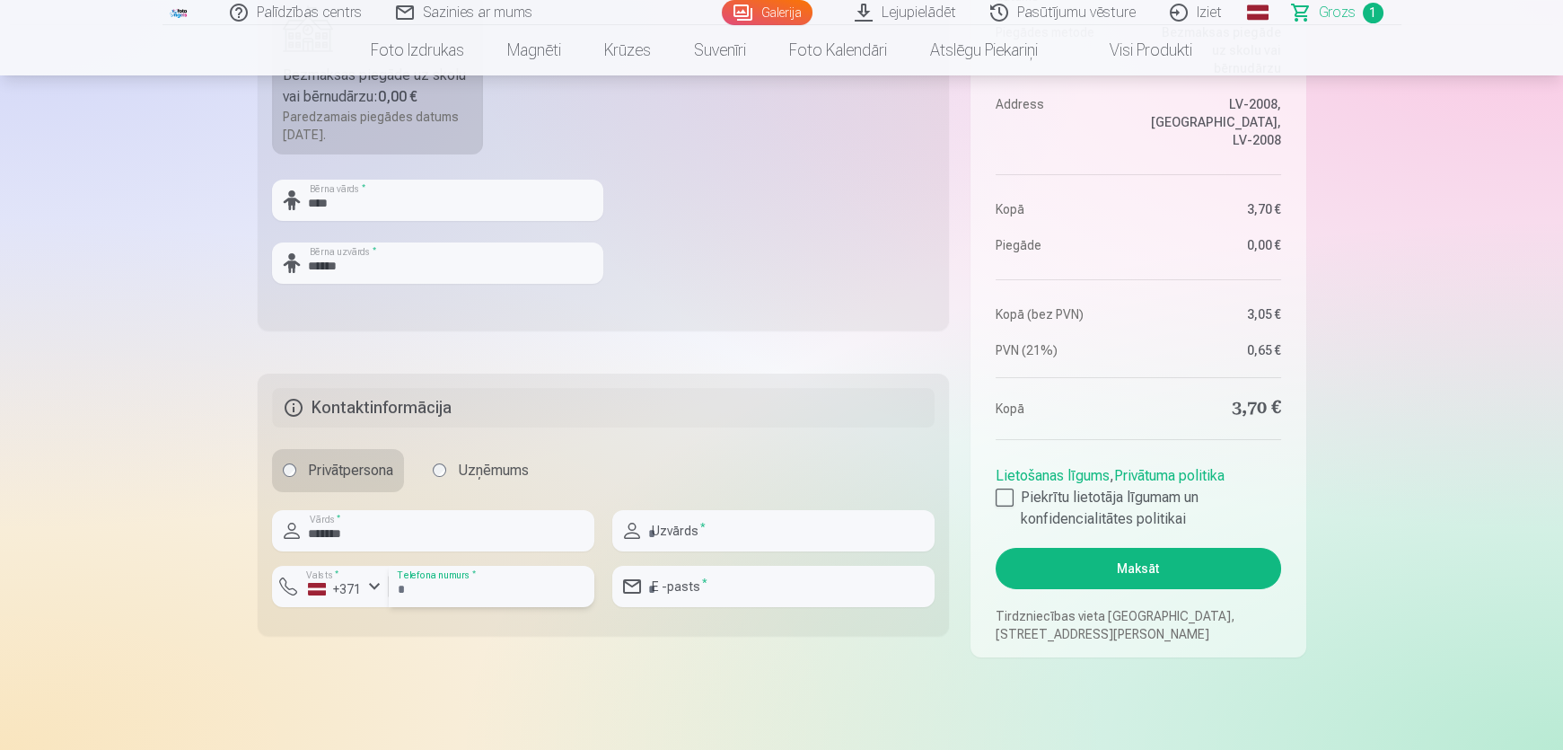
click at [427, 584] on input "number" at bounding box center [492, 586] width 206 height 41
type input "********"
click at [685, 534] on input "text" at bounding box center [773, 530] width 322 height 41
type input "********"
click at [713, 590] on input "email" at bounding box center [773, 586] width 322 height 41
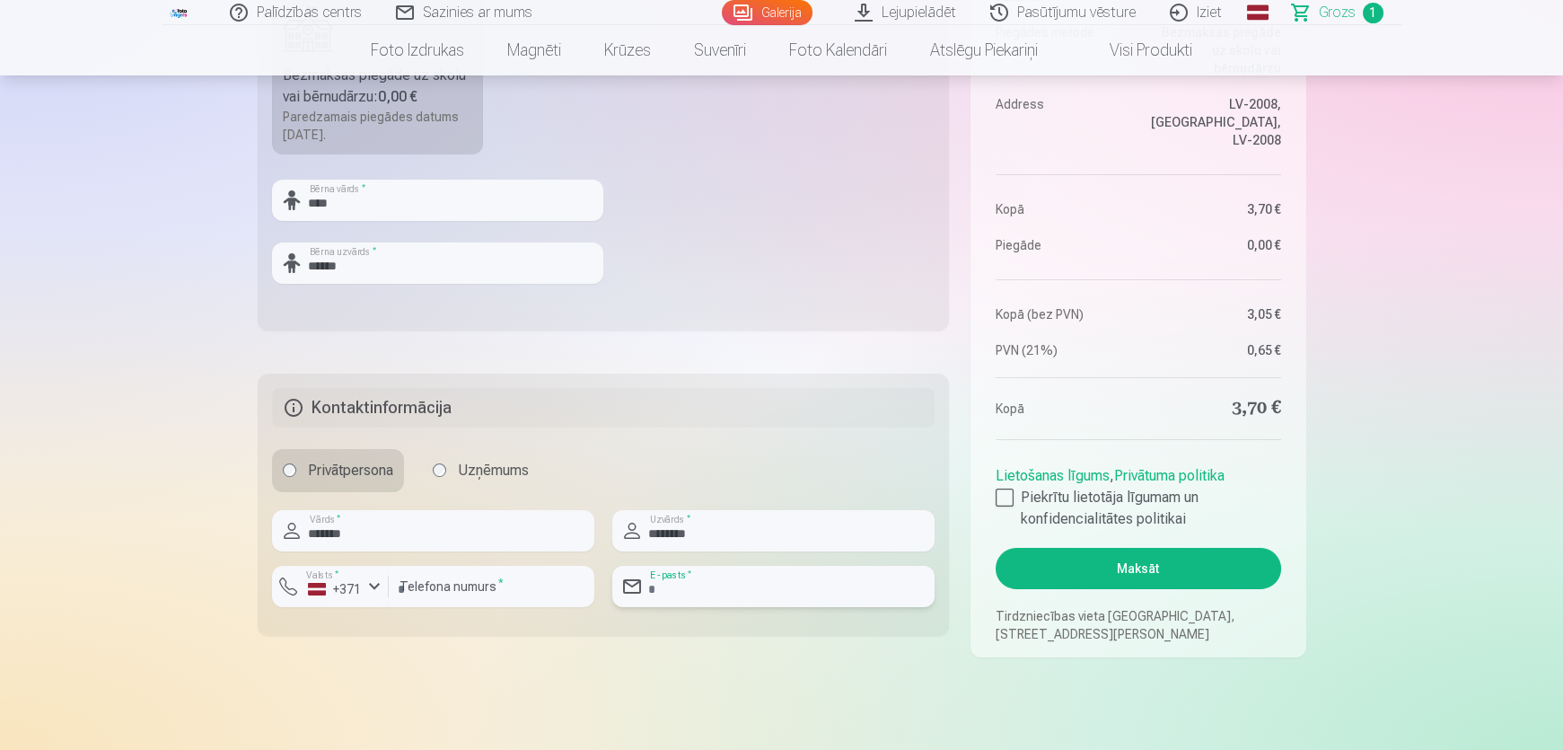
type input "**********"
click at [654, 677] on main "Jūsu iepirkumu grozs Kopsavilkums Order number Grozs Status Neapmaksāts Purchas…" at bounding box center [782, 66] width 1049 height 1356
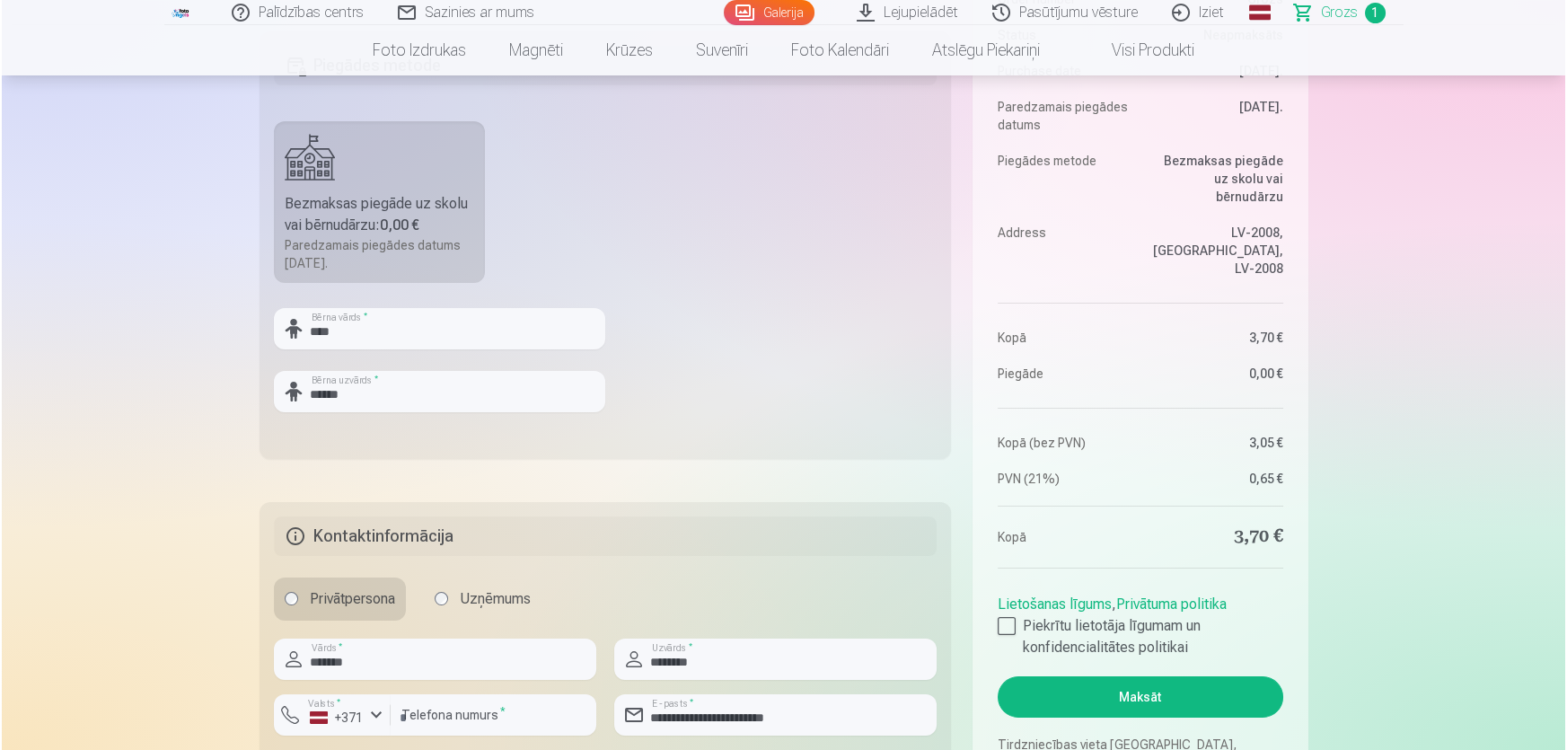
scroll to position [653, 0]
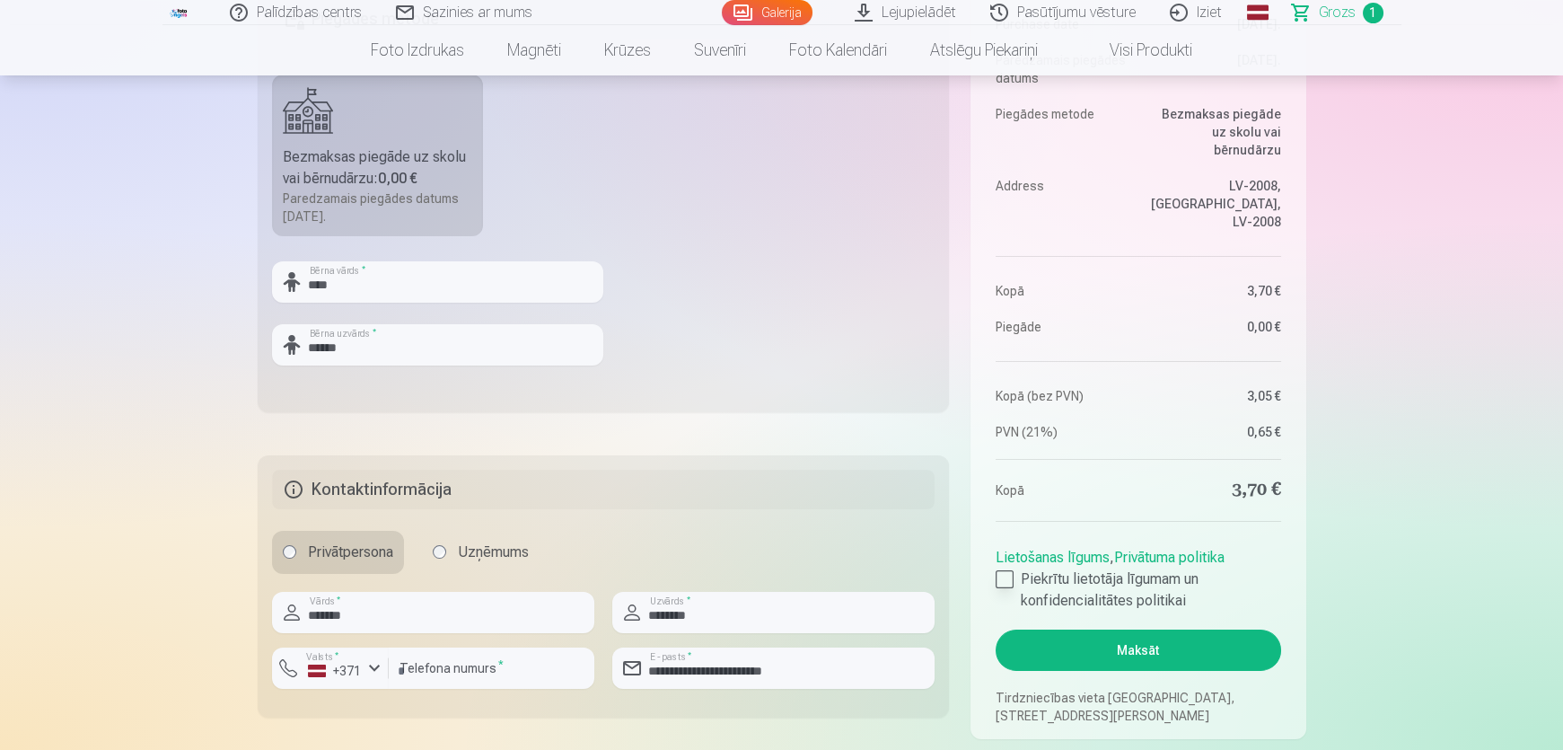
click at [1007, 579] on div at bounding box center [1005, 579] width 18 height 18
click at [1140, 643] on button "Maksāt" at bounding box center [1138, 649] width 285 height 41
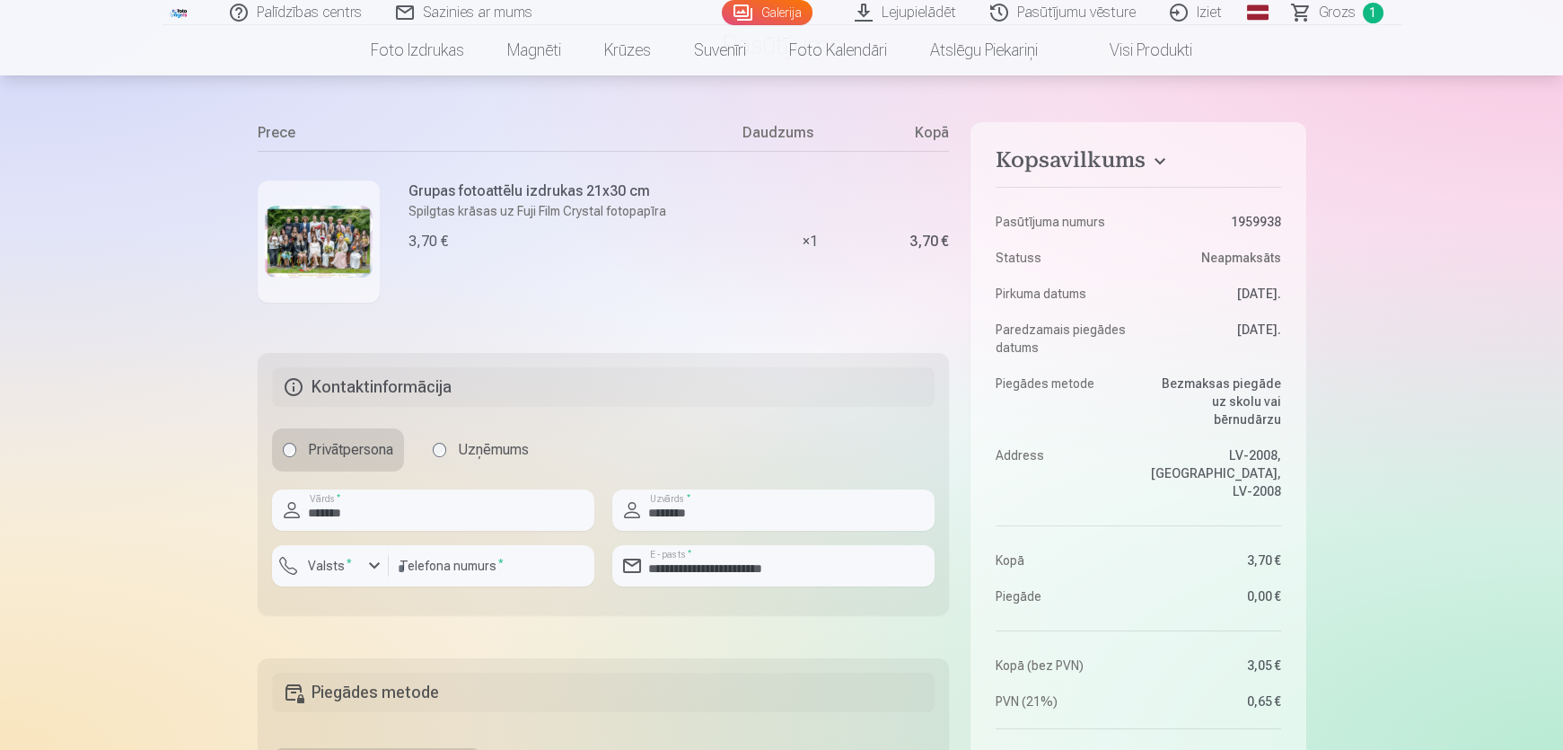
scroll to position [163, 0]
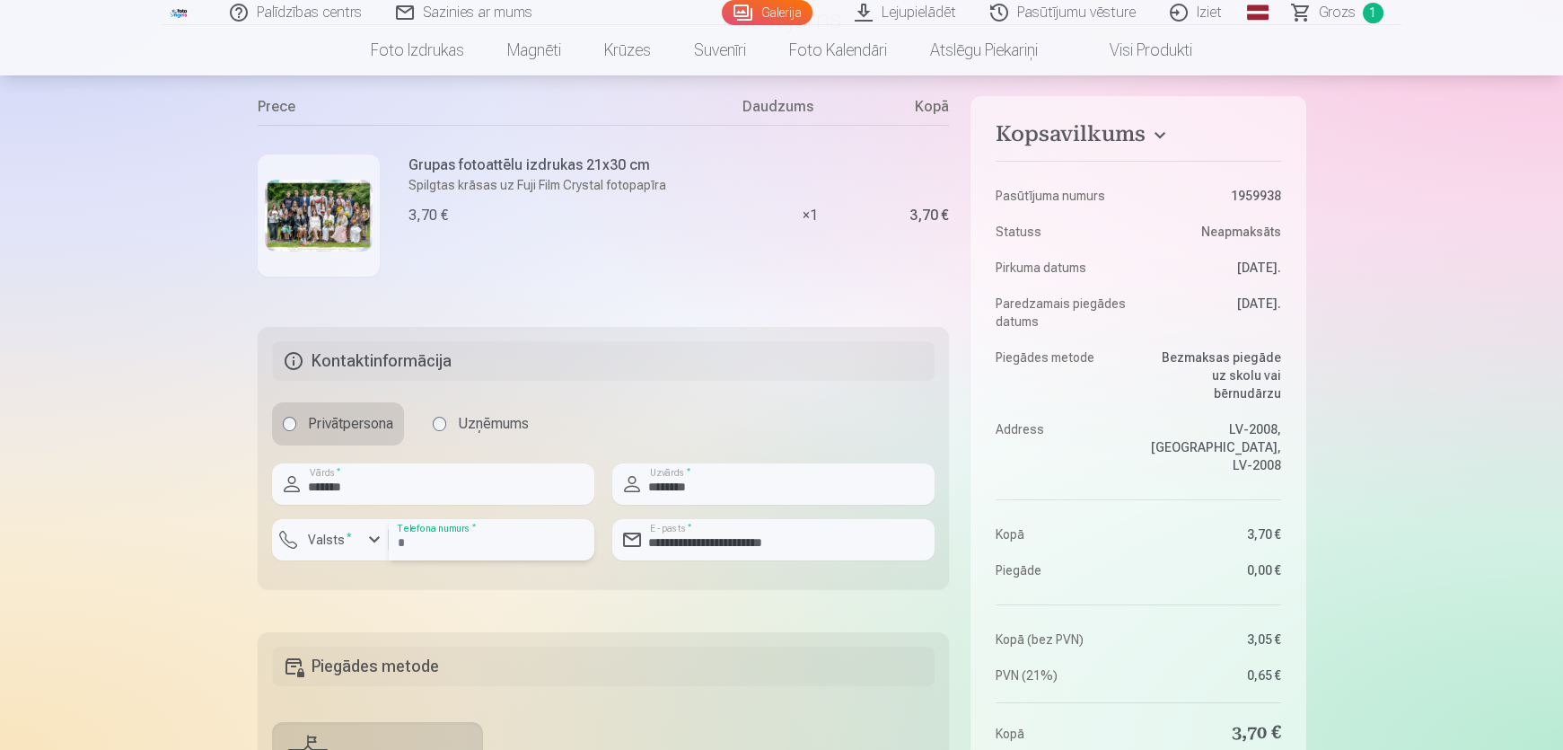
click at [407, 547] on input "**********" at bounding box center [492, 539] width 206 height 41
click at [409, 548] on input "**********" at bounding box center [492, 539] width 206 height 41
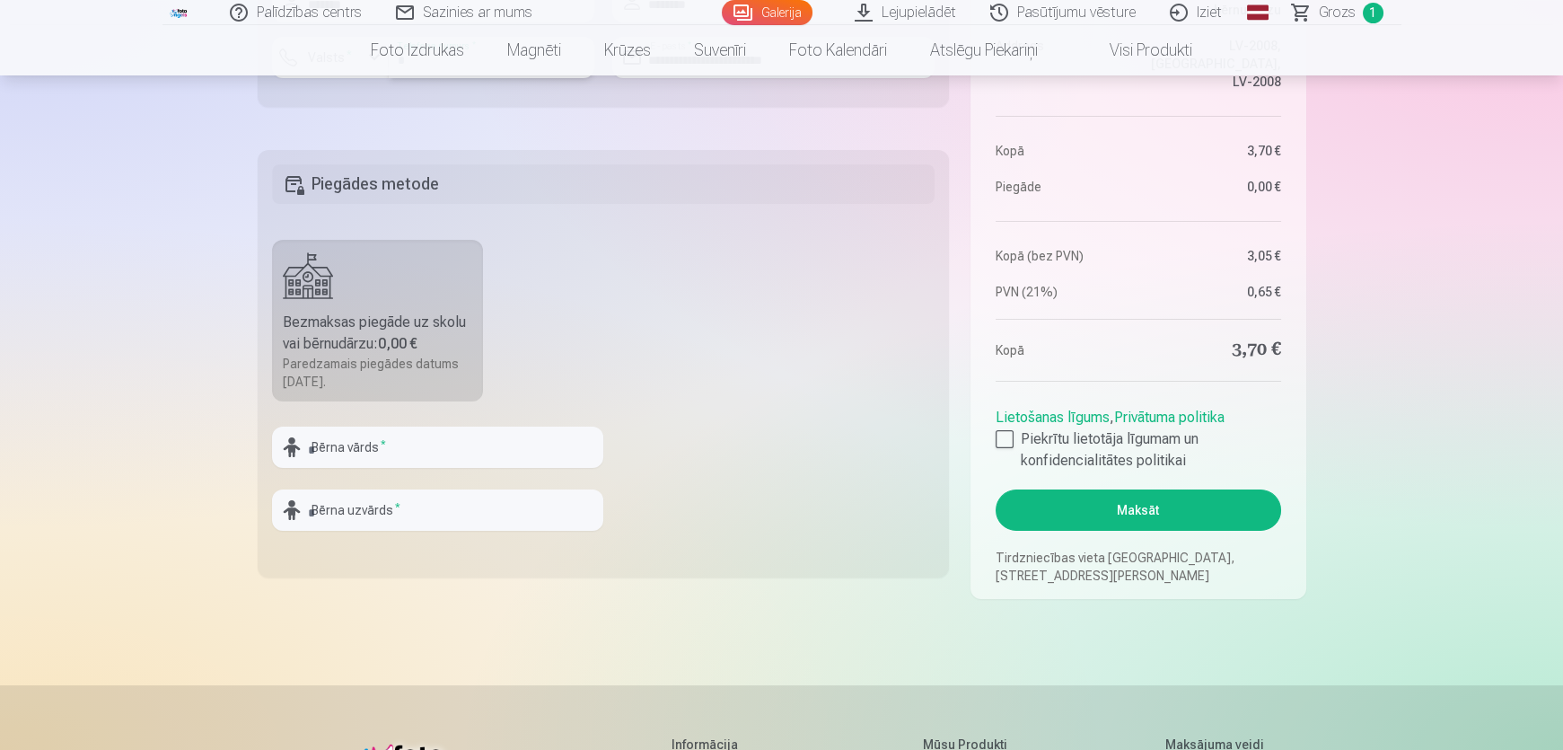
scroll to position [653, 0]
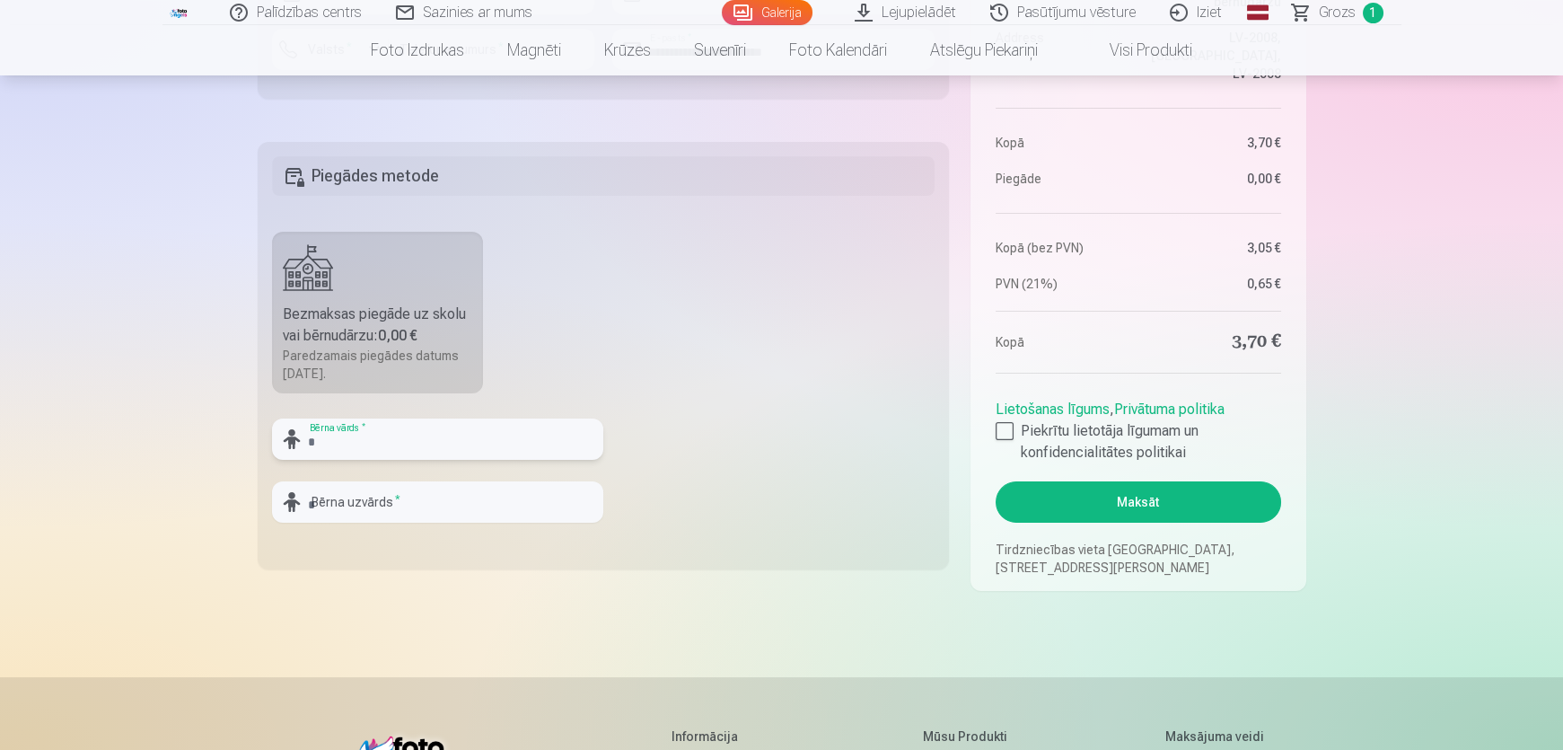
click at [323, 449] on input "text" at bounding box center [437, 438] width 331 height 41
type input "****"
click at [356, 508] on input "text" at bounding box center [437, 501] width 331 height 41
type input "******"
click at [996, 435] on div at bounding box center [1005, 431] width 18 height 18
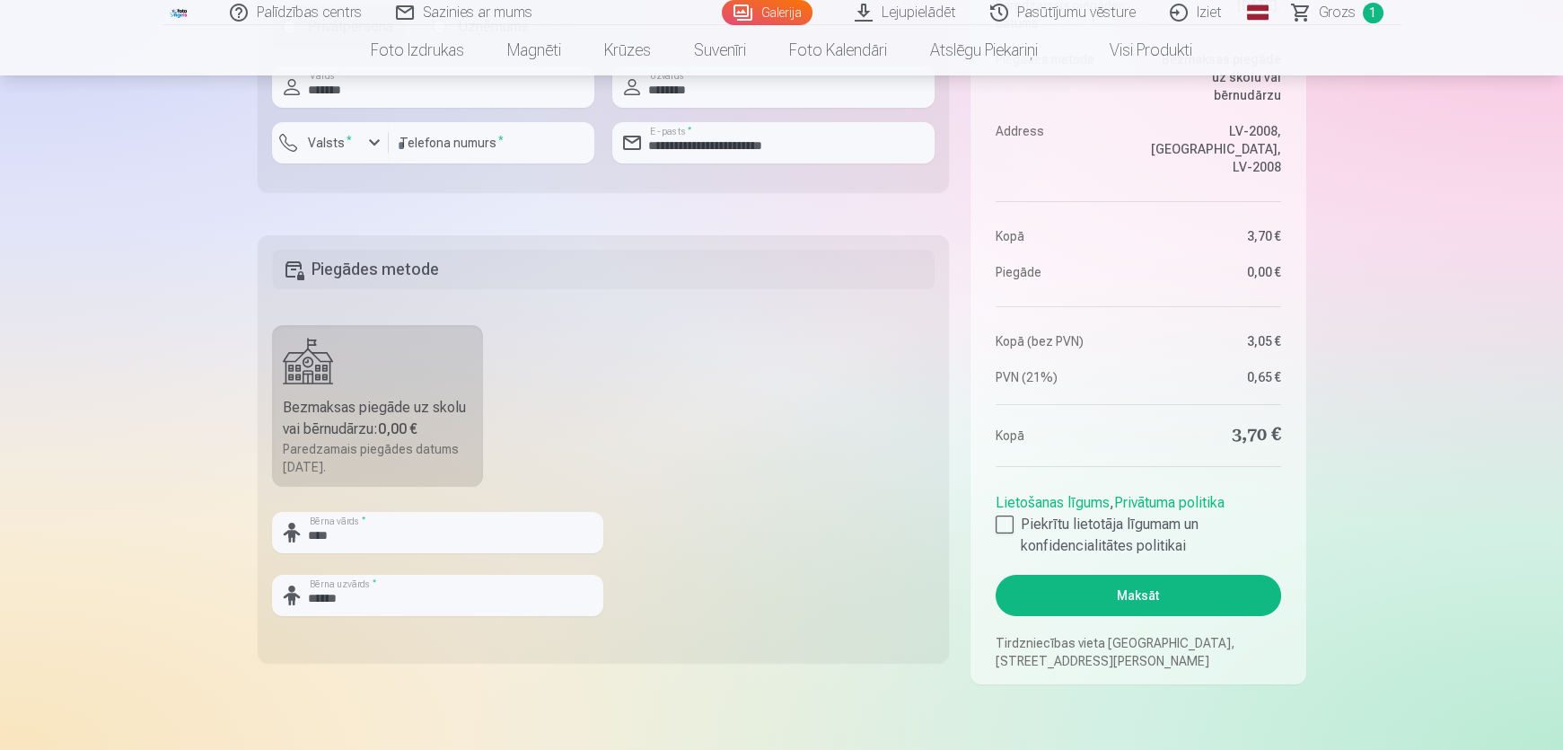
scroll to position [571, 0]
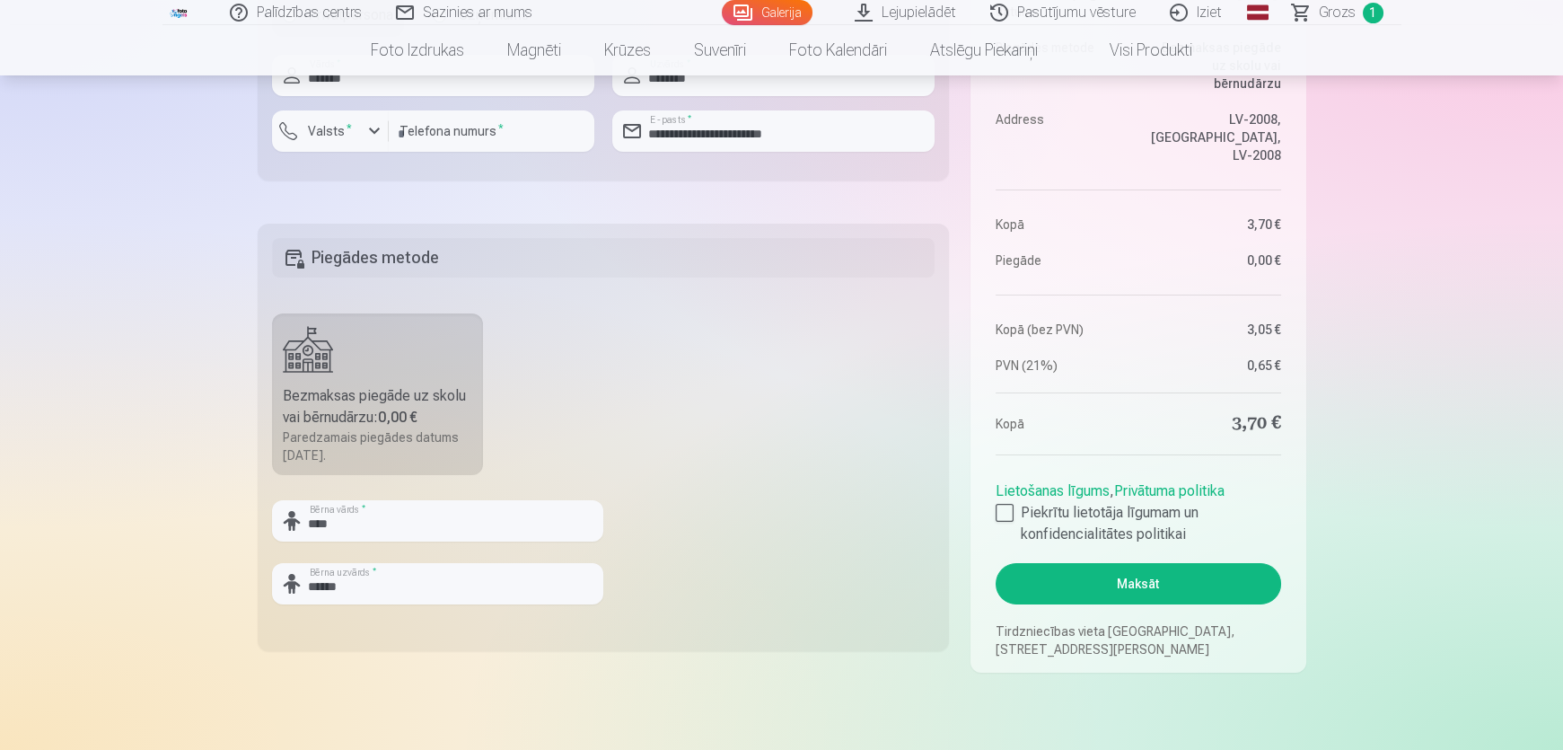
click at [1133, 590] on button "Maksāt" at bounding box center [1138, 583] width 285 height 41
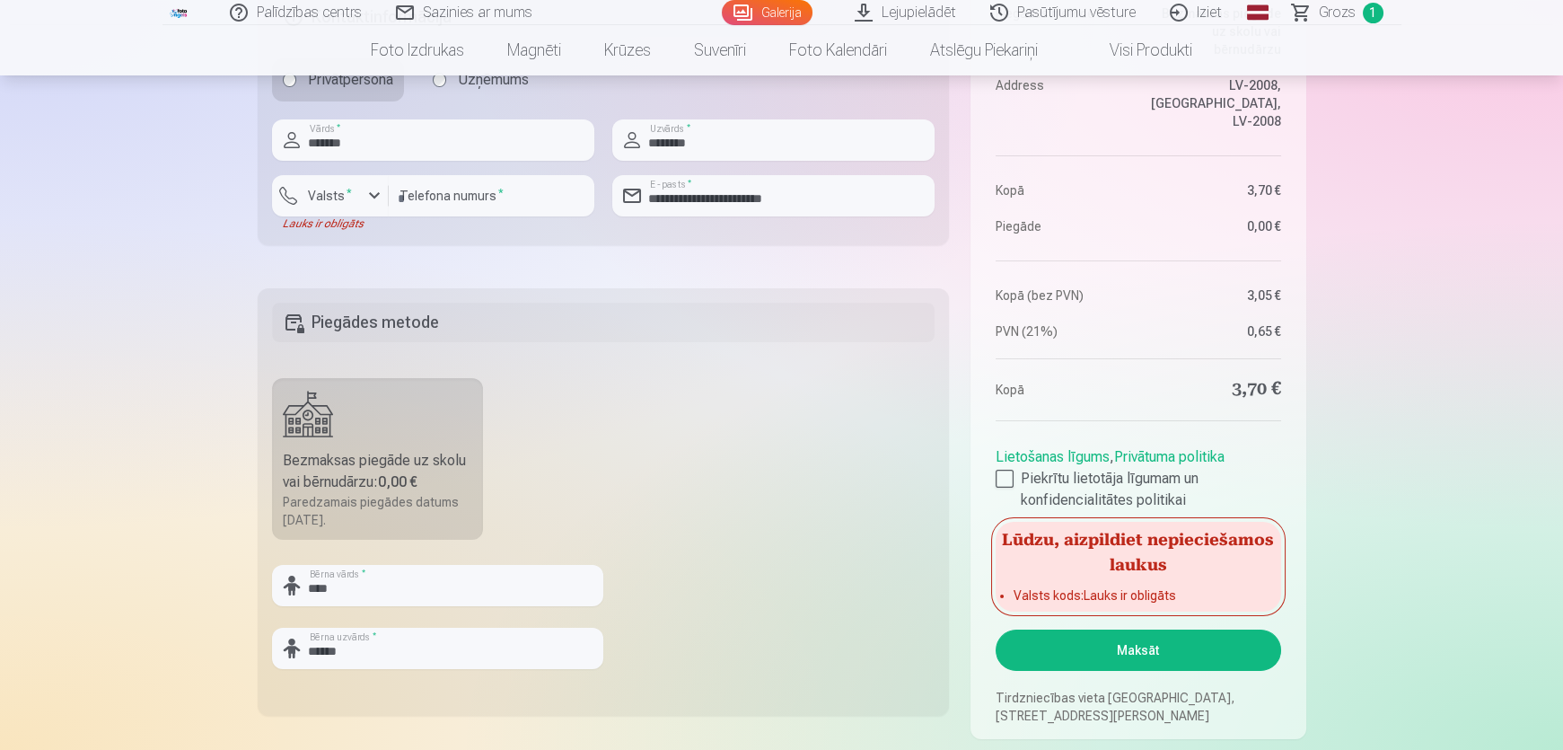
scroll to position [408, 0]
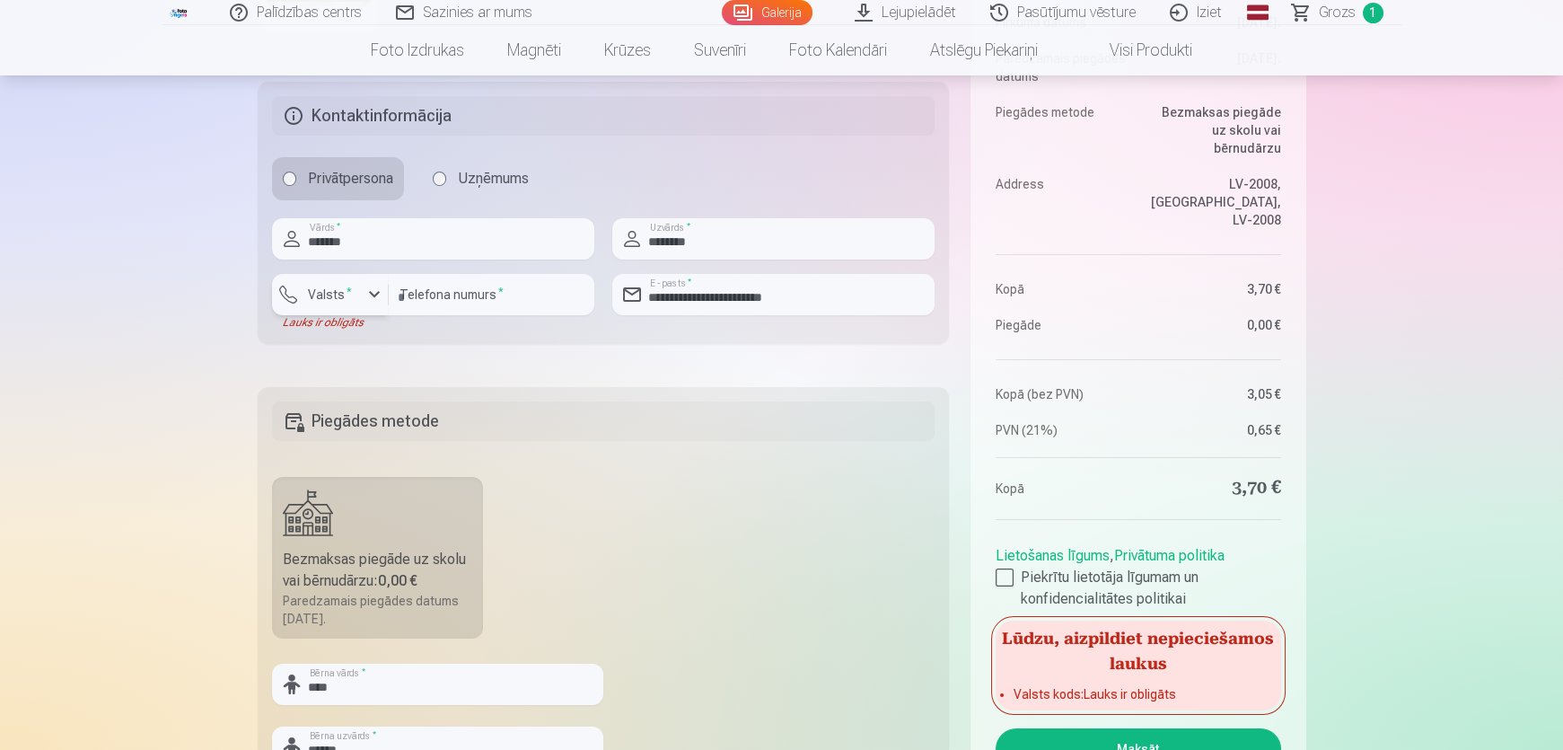
click at [372, 290] on div "button" at bounding box center [375, 295] width 22 height 22
click at [359, 327] on li "+371 Latvija" at bounding box center [349, 337] width 127 height 36
click at [410, 296] on input "**********" at bounding box center [492, 294] width 206 height 41
click at [435, 301] on input "**********" at bounding box center [492, 294] width 206 height 41
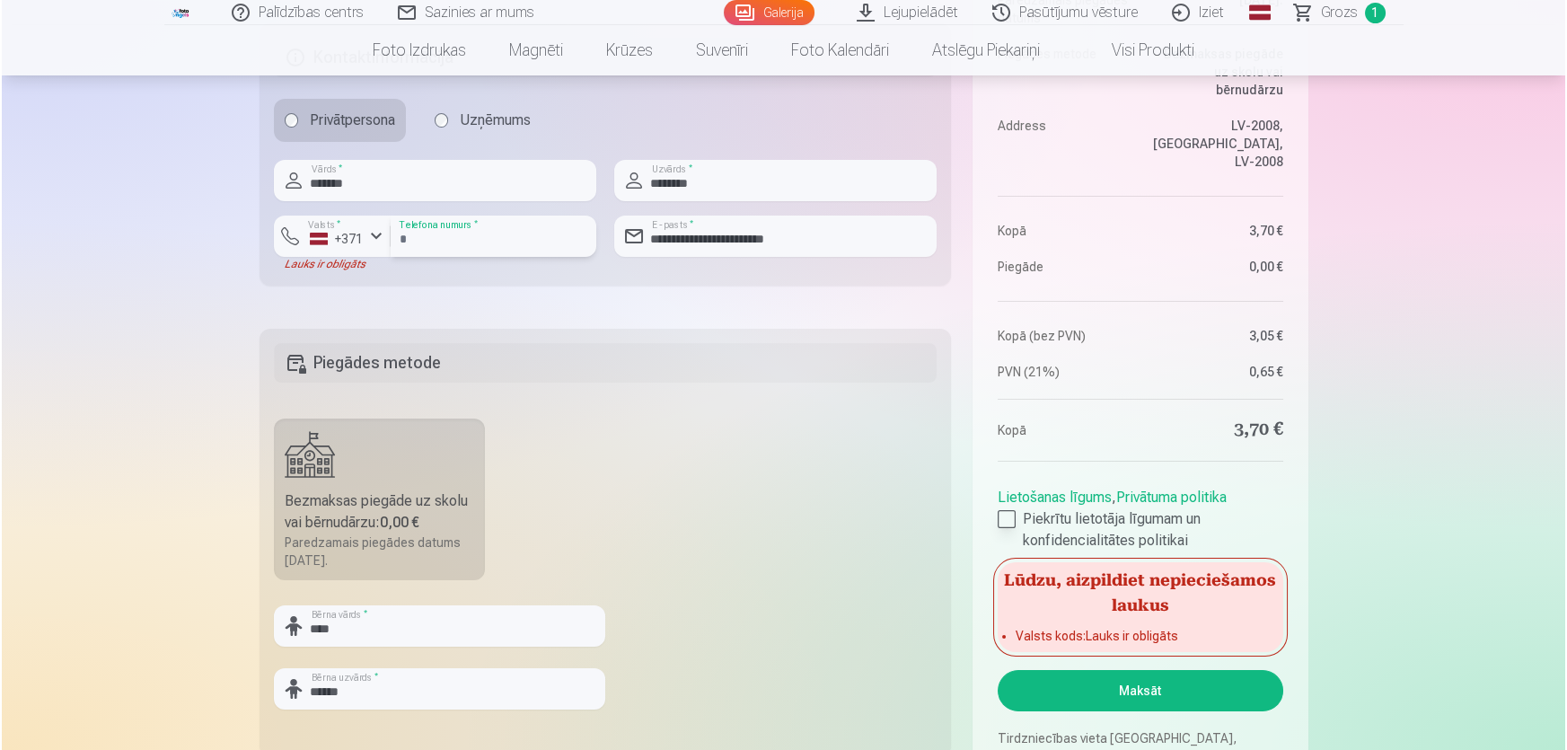
scroll to position [489, 0]
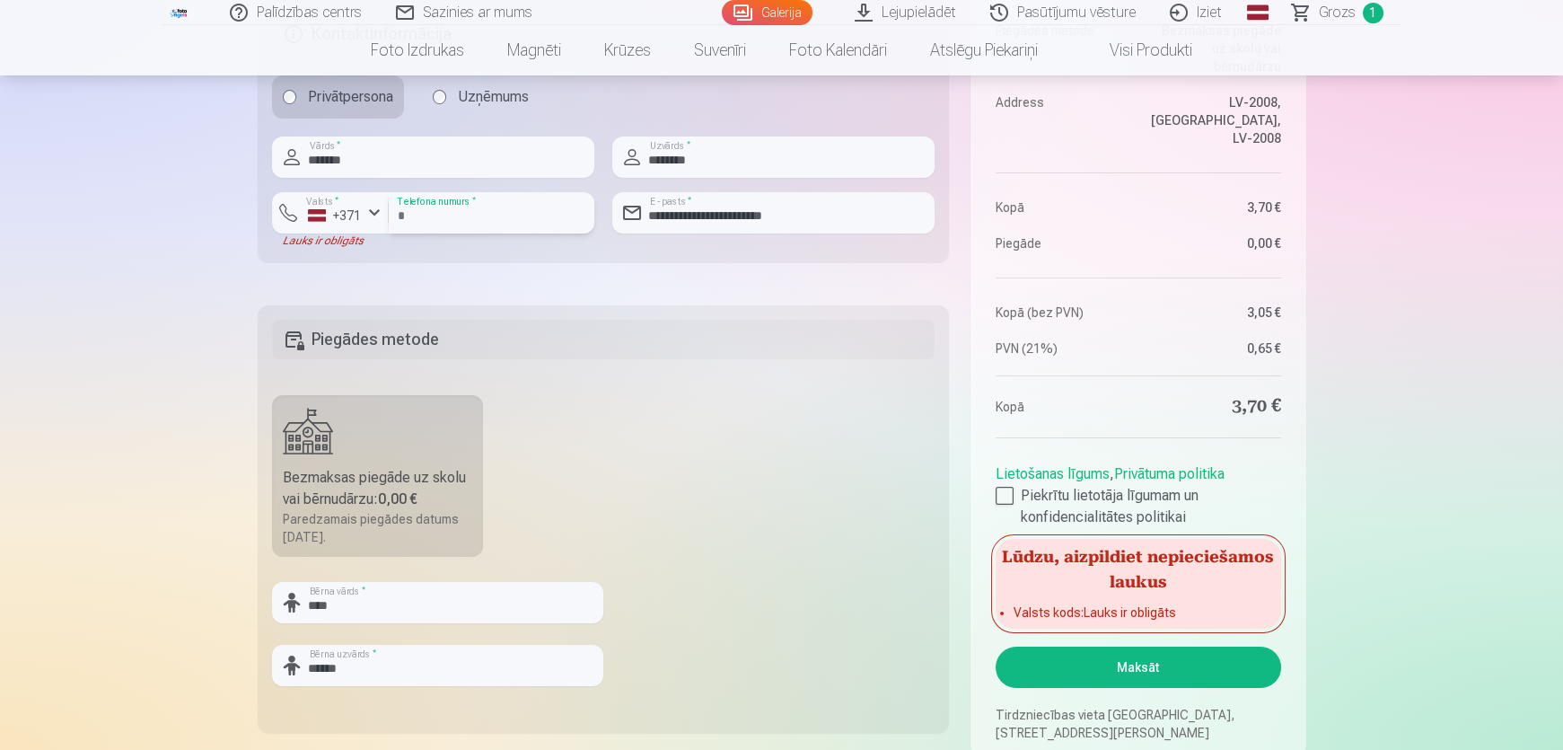
type input "********"
click at [1166, 673] on button "Maksāt" at bounding box center [1138, 666] width 285 height 41
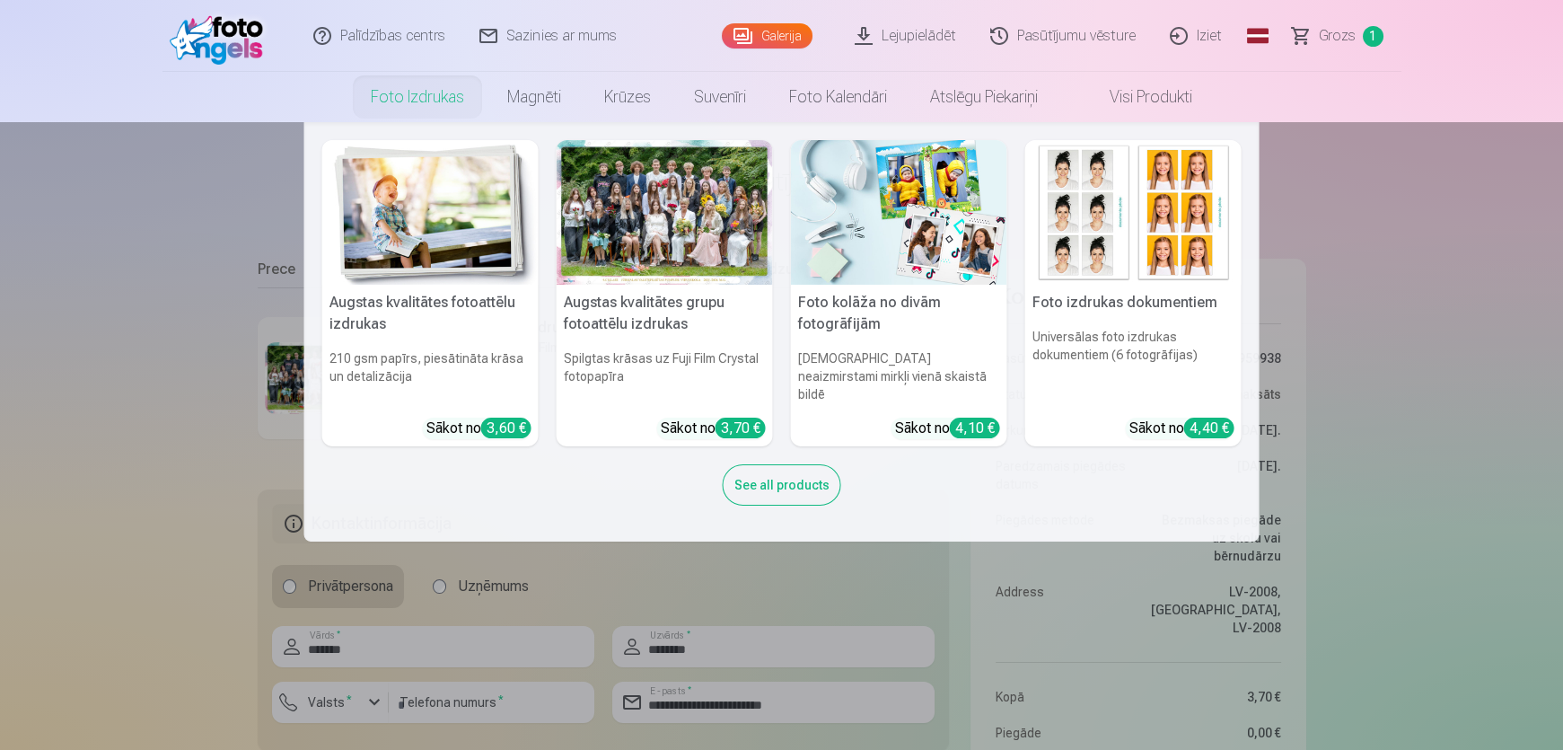
click at [1410, 418] on nav "Augstas kvalitātes fotoattēlu izdrukas 210 gsm papīrs, piesātināta krāsa un det…" at bounding box center [781, 331] width 1563 height 419
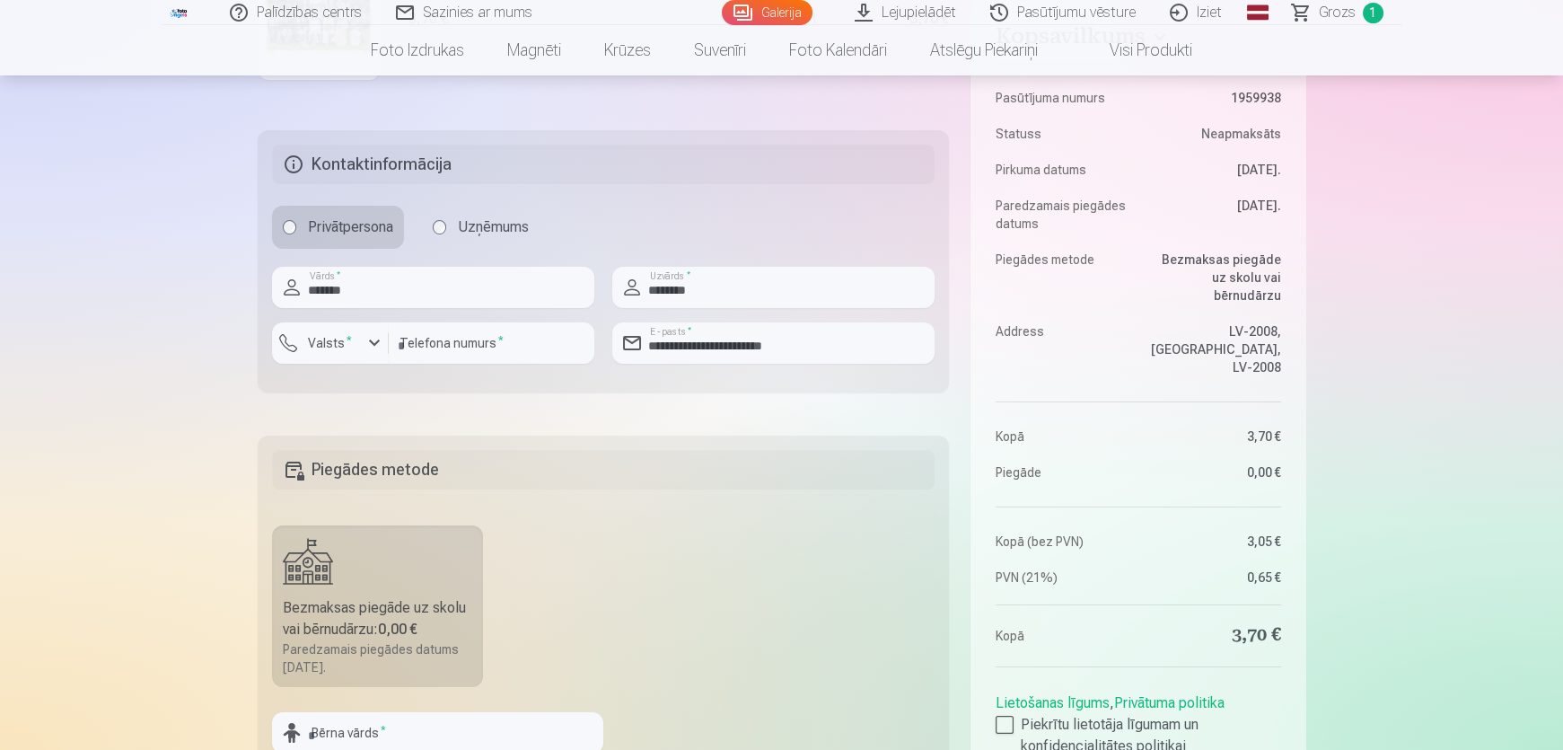
scroll to position [326, 0]
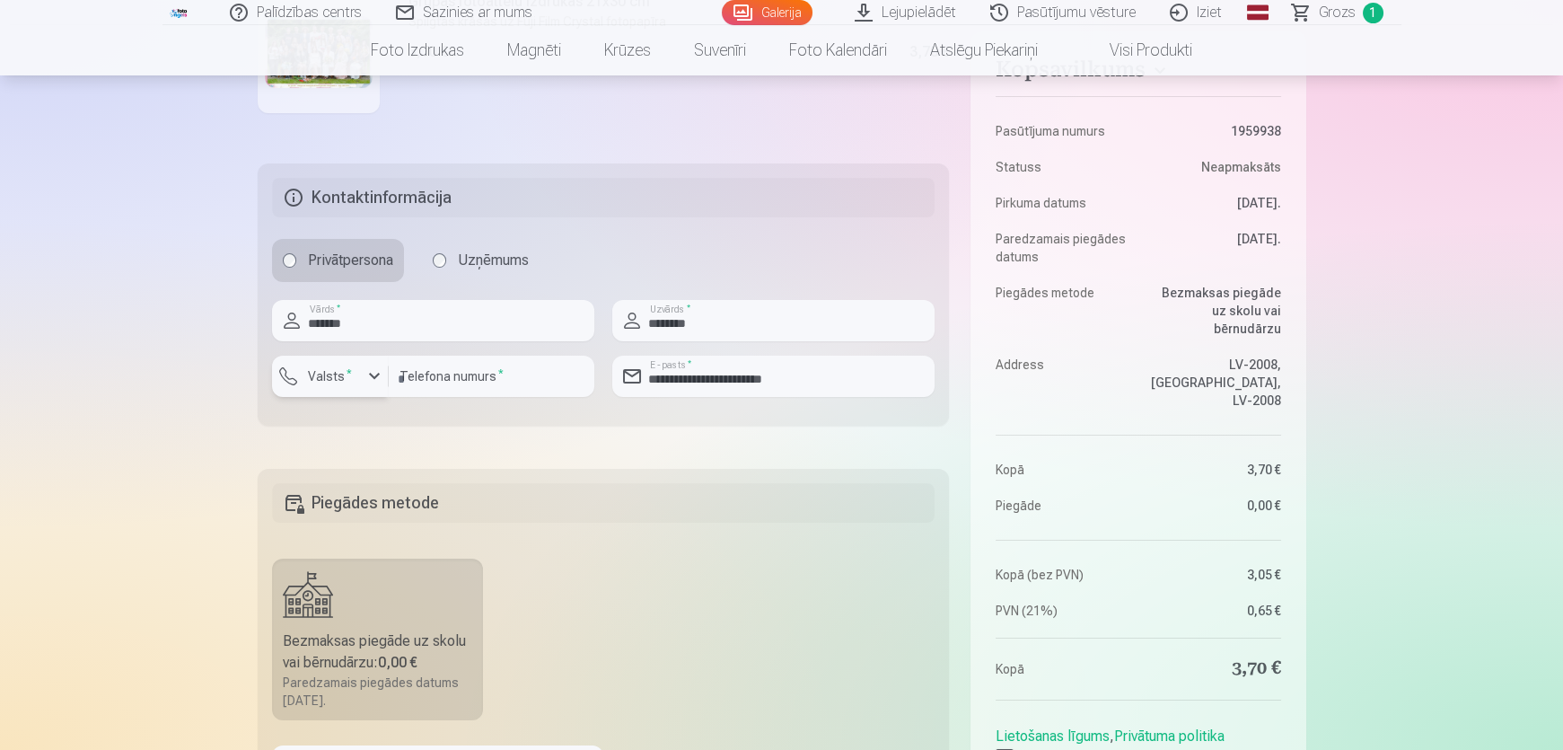
click at [373, 376] on div "button" at bounding box center [375, 376] width 22 height 22
click at [356, 431] on li "+371 Latvija" at bounding box center [349, 418] width 127 height 36
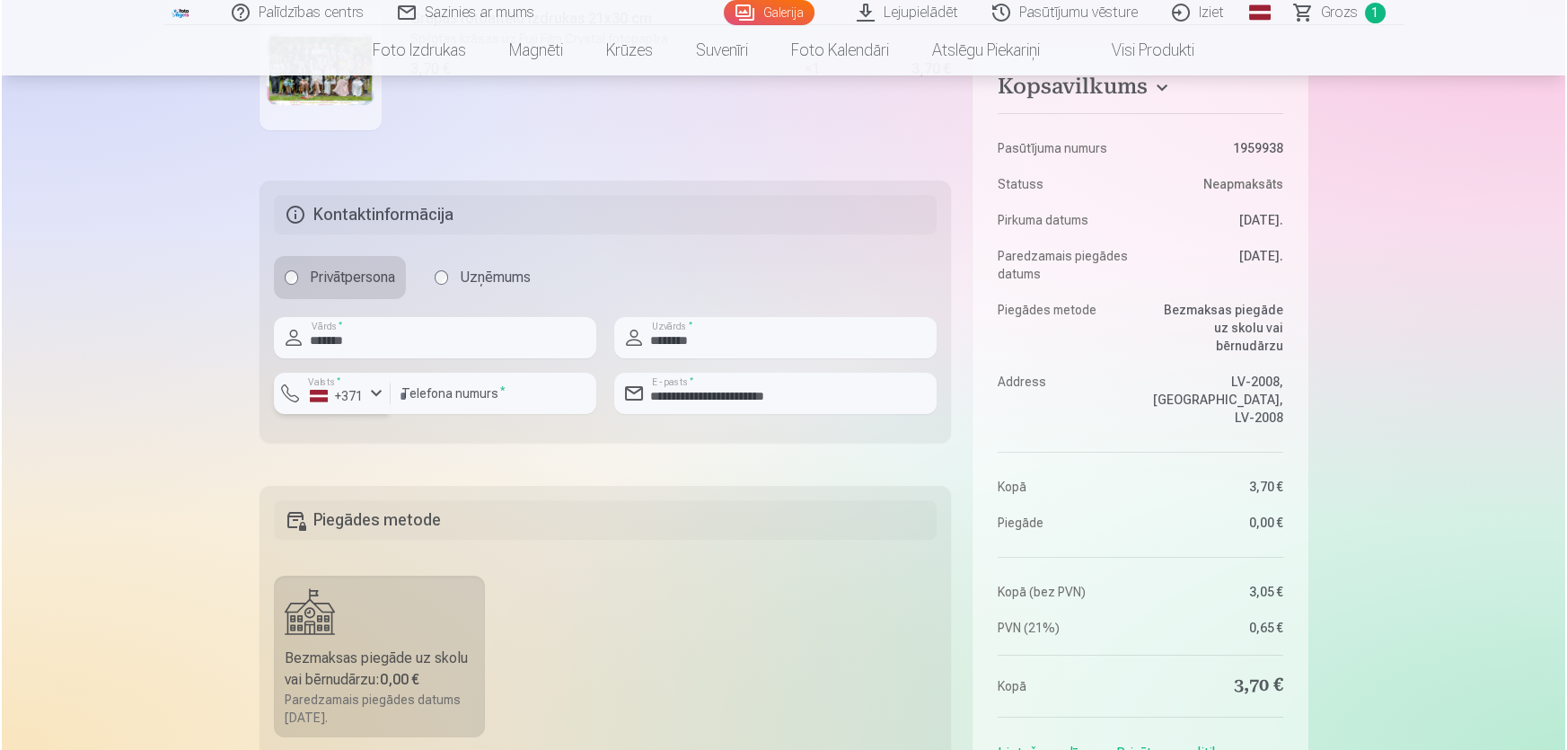
scroll to position [571, 0]
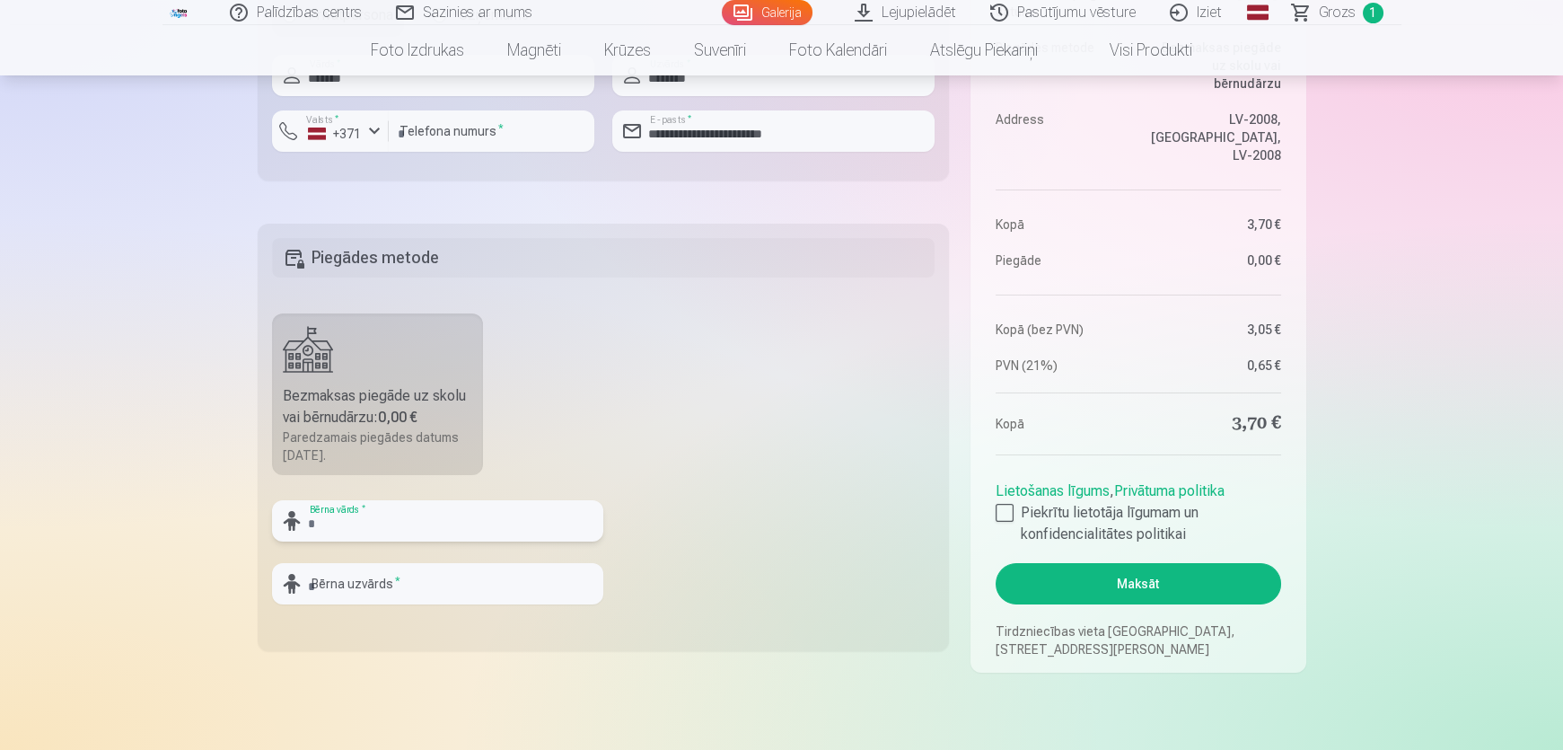
click at [365, 525] on input "text" at bounding box center [437, 520] width 331 height 41
type input "****"
click at [357, 598] on input "text" at bounding box center [437, 583] width 331 height 41
type input "******"
click at [734, 611] on fieldset "Piegādes metode Bezmaksas piegāde uz skolu vai bērnudārzu : 0,00 € Paredzamais …" at bounding box center [604, 437] width 692 height 427
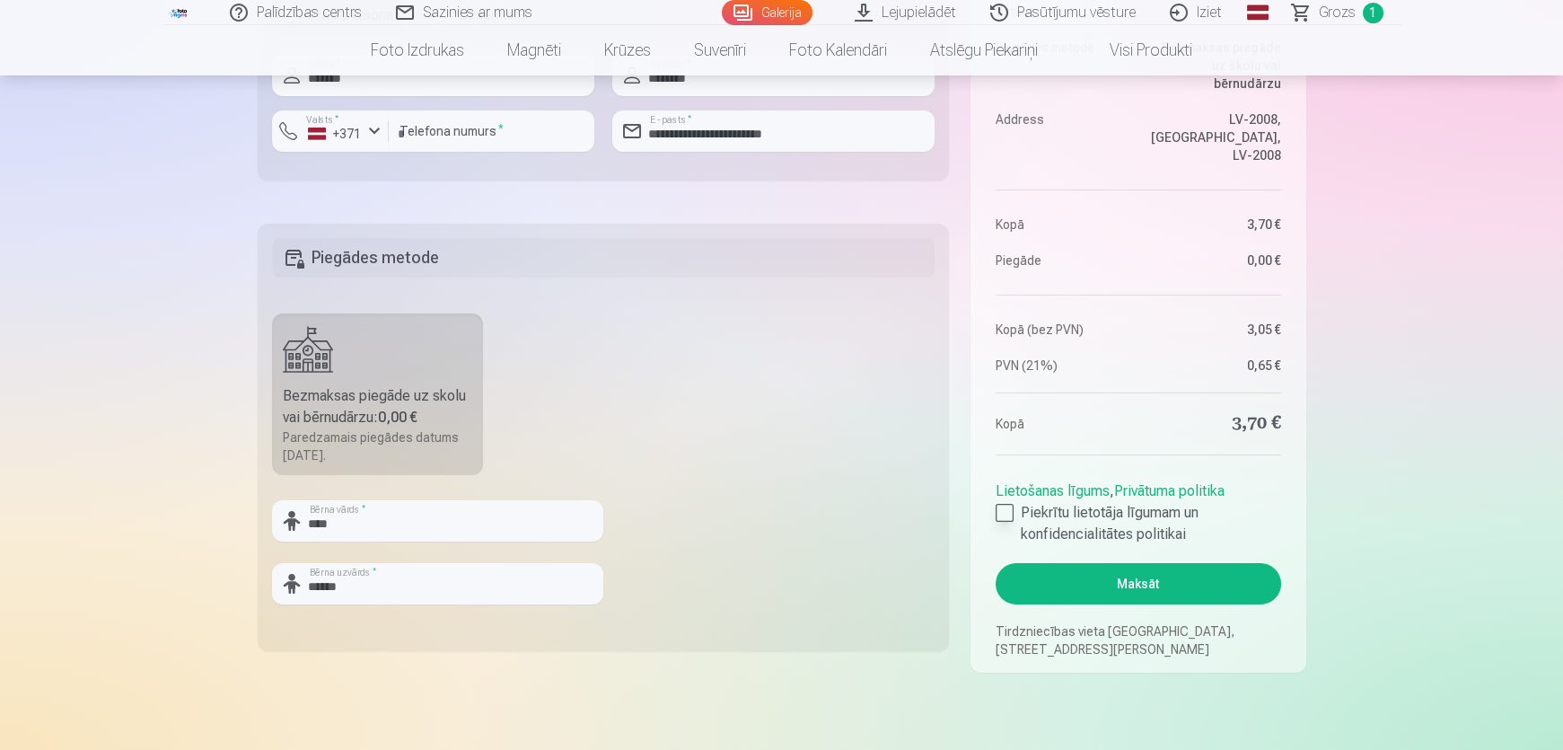
click at [1010, 509] on div at bounding box center [1005, 513] width 18 height 18
click at [1189, 593] on button "Maksāt" at bounding box center [1138, 583] width 285 height 41
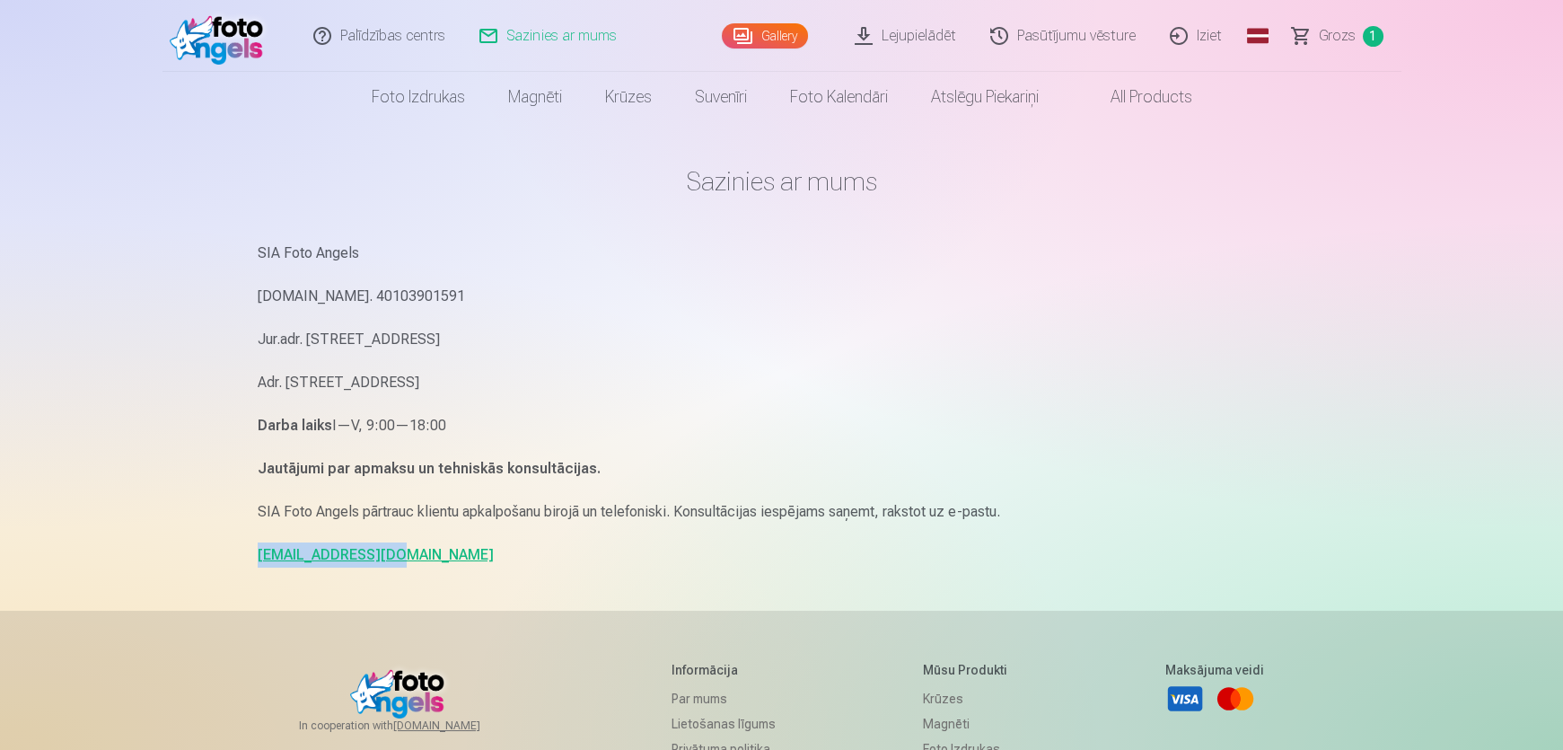
drag, startPoint x: 379, startPoint y: 557, endPoint x: 257, endPoint y: 564, distance: 122.3
click at [258, 564] on p "[EMAIL_ADDRESS][DOMAIN_NAME]" at bounding box center [782, 554] width 1049 height 25
copy link "[EMAIL_ADDRESS][DOMAIN_NAME]"
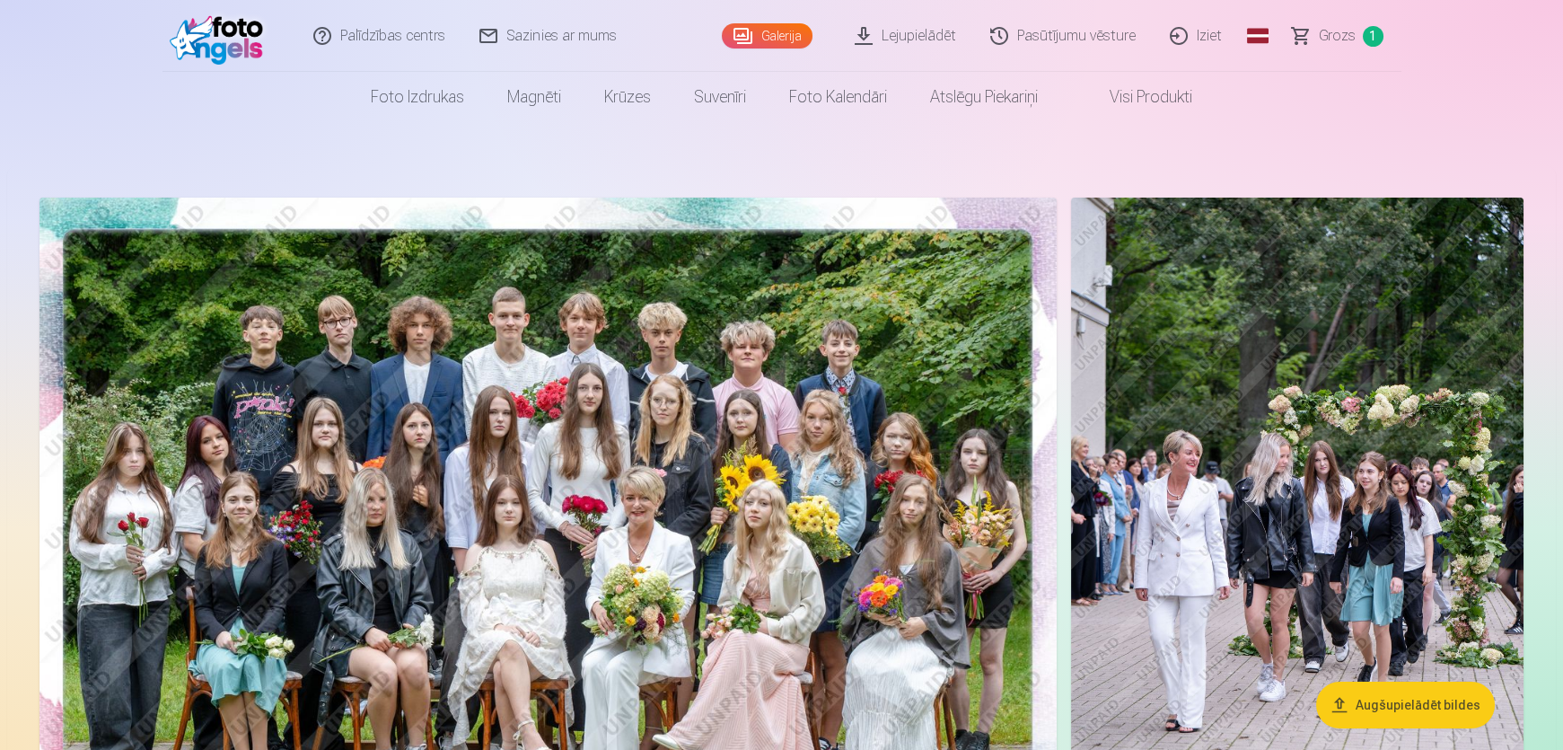
click at [517, 44] on link "Sazinies ar mums" at bounding box center [548, 36] width 171 height 72
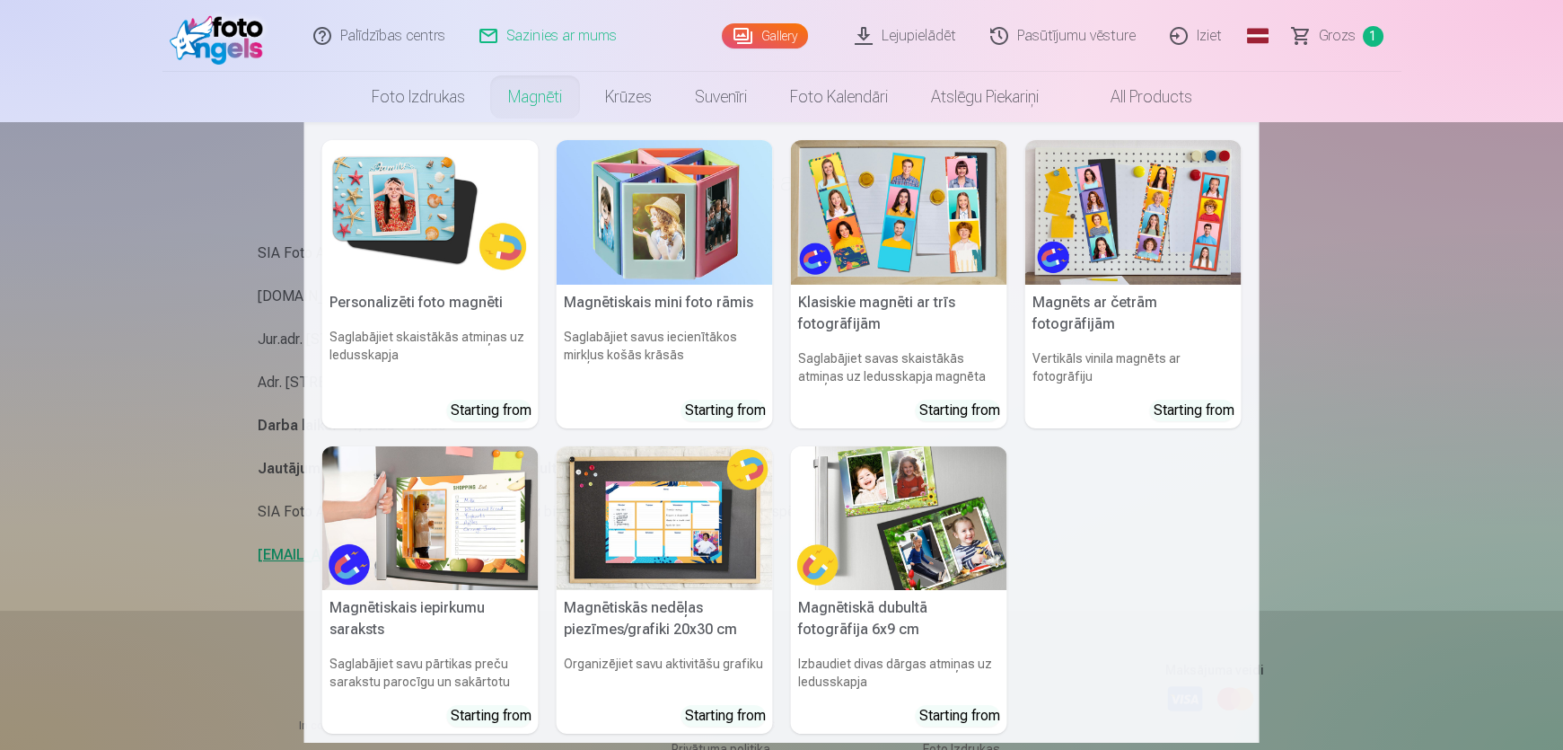
click at [1537, 389] on nav "Personalizēti foto magnēti Saglabājiet skaistākās atmiņas uz ledusskapja Starti…" at bounding box center [781, 432] width 1563 height 620
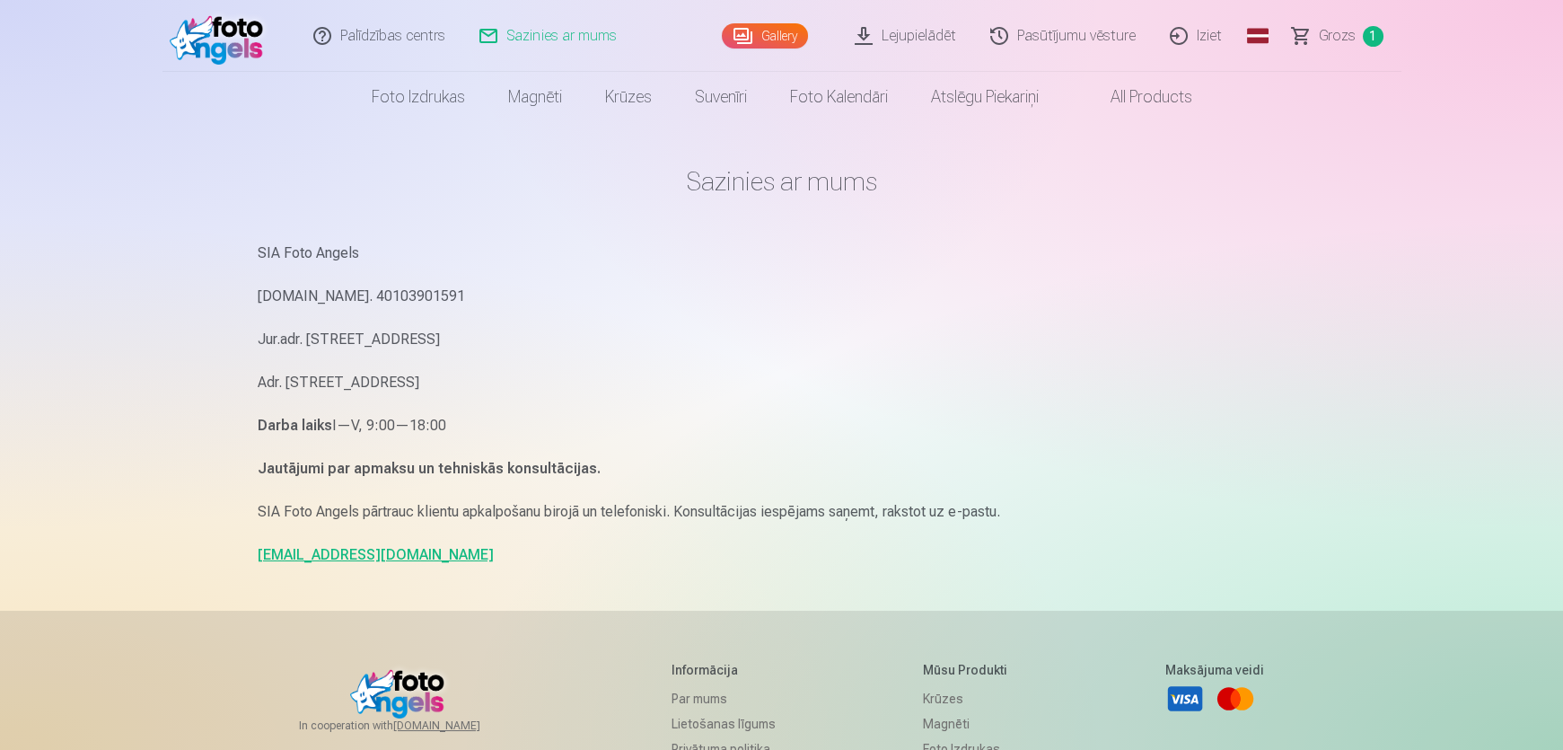
click at [359, 35] on link "Palīdzības centrs" at bounding box center [380, 36] width 166 height 72
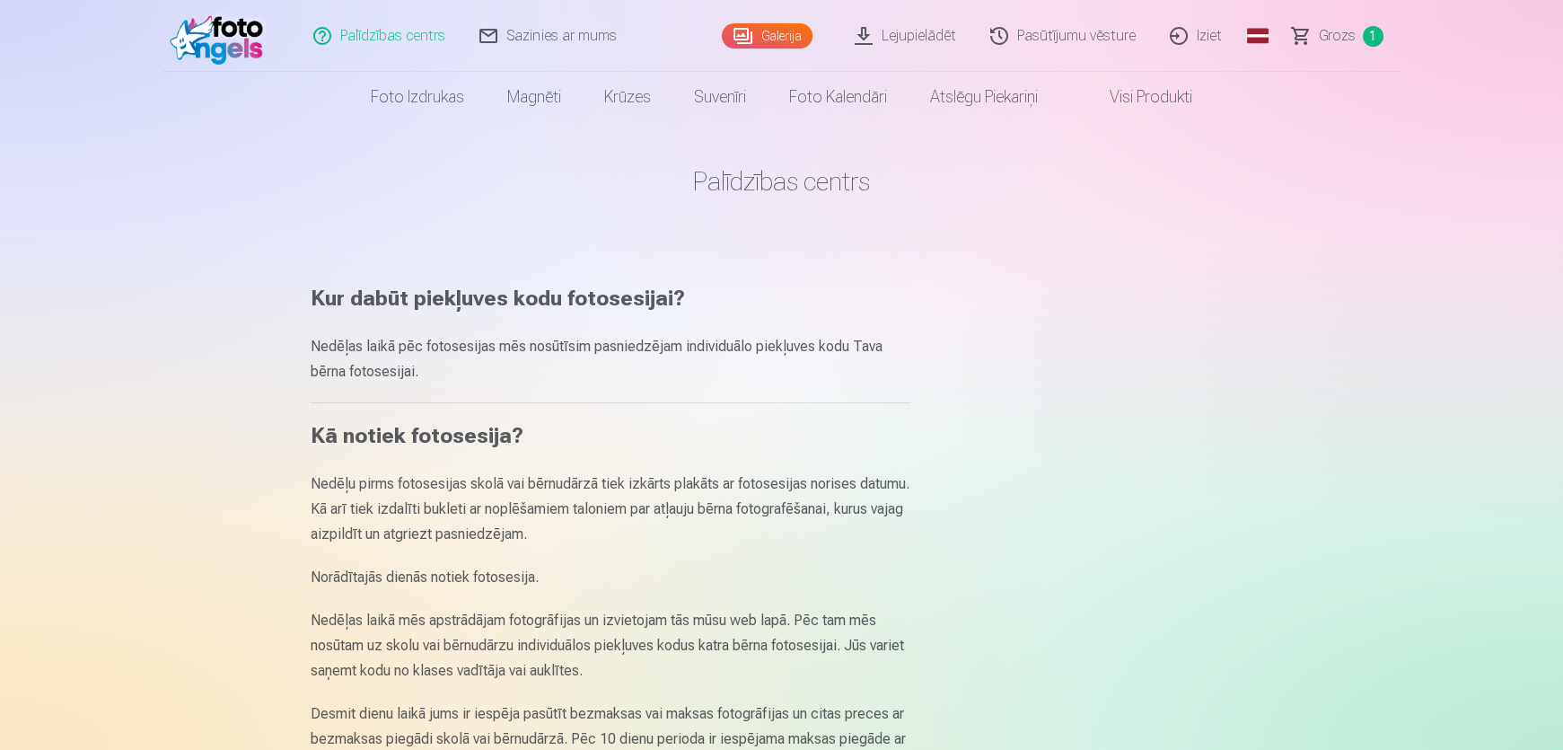
click at [566, 43] on link "Sazinies ar mums" at bounding box center [548, 36] width 171 height 72
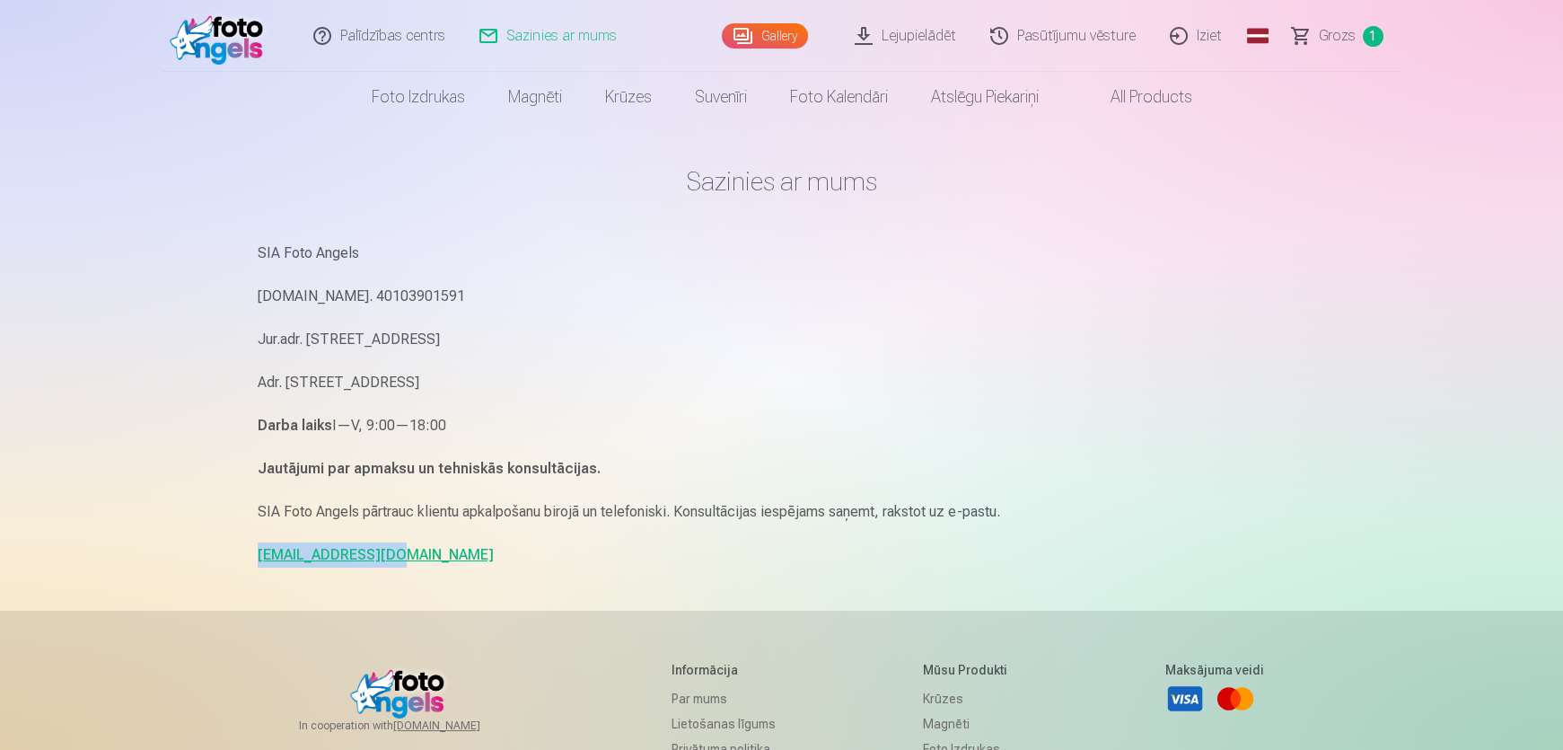
drag, startPoint x: 379, startPoint y: 559, endPoint x: 251, endPoint y: 557, distance: 127.5
click at [251, 557] on div "Sazinies ar mums SIA Foto Angels [DOMAIN_NAME]. 40103901591 Jur.adr. [STREET_AD…" at bounding box center [781, 552] width 1077 height 1104
copy link "[EMAIL_ADDRESS][DOMAIN_NAME]"
